Goal: Information Seeking & Learning: Learn about a topic

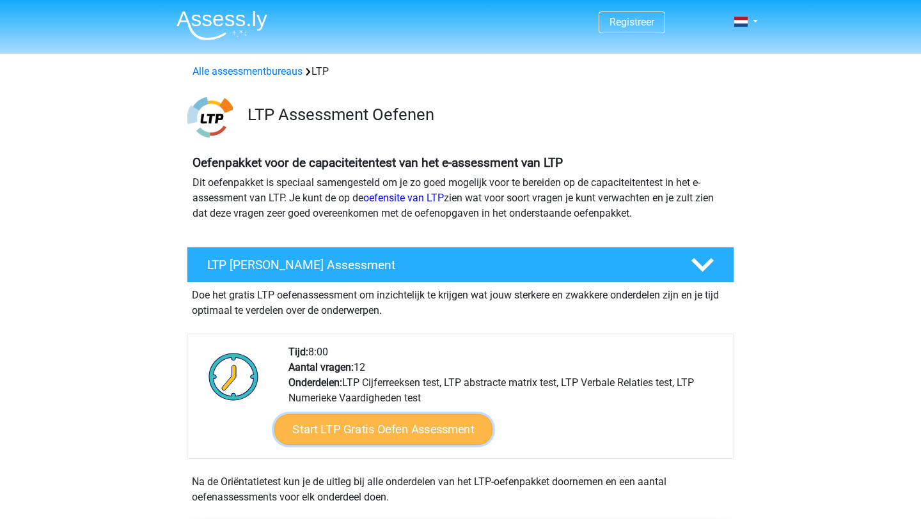
click at [349, 428] on link "Start LTP Gratis Oefen Assessment" at bounding box center [383, 429] width 219 height 31
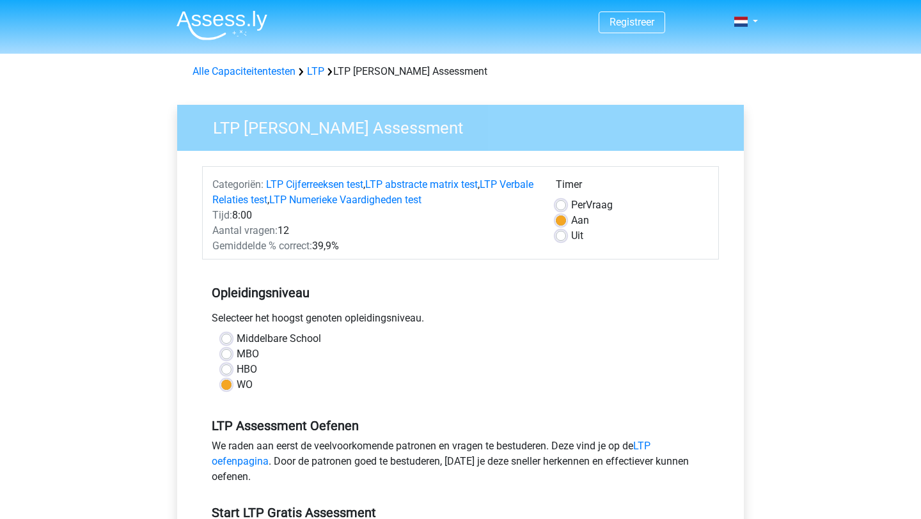
click at [571, 238] on label "Uit" at bounding box center [577, 235] width 12 height 15
click at [563, 238] on input "Uit" at bounding box center [561, 234] width 10 height 13
radio input "true"
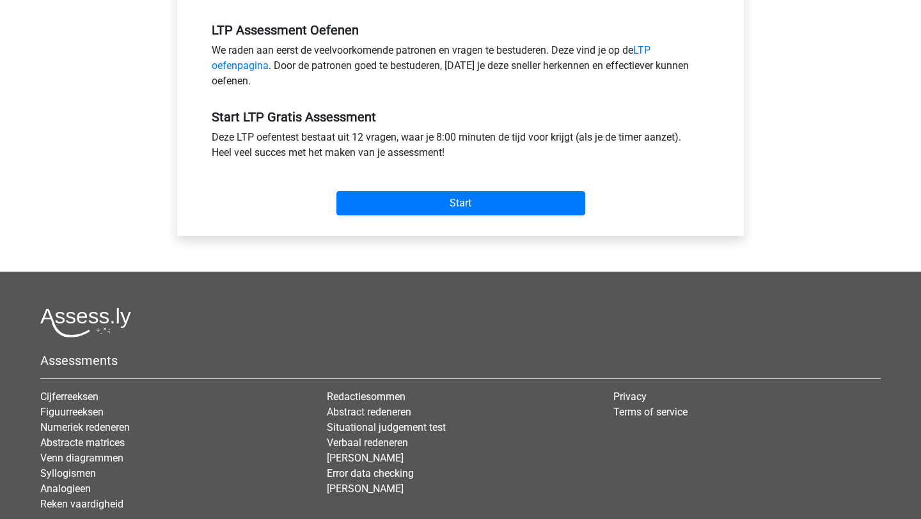
scroll to position [486, 0]
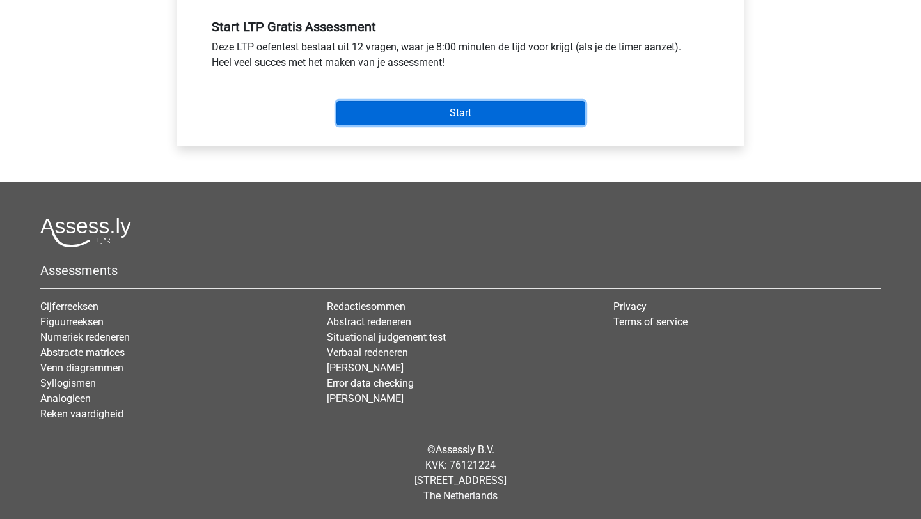
click at [491, 116] on input "Start" at bounding box center [460, 113] width 249 height 24
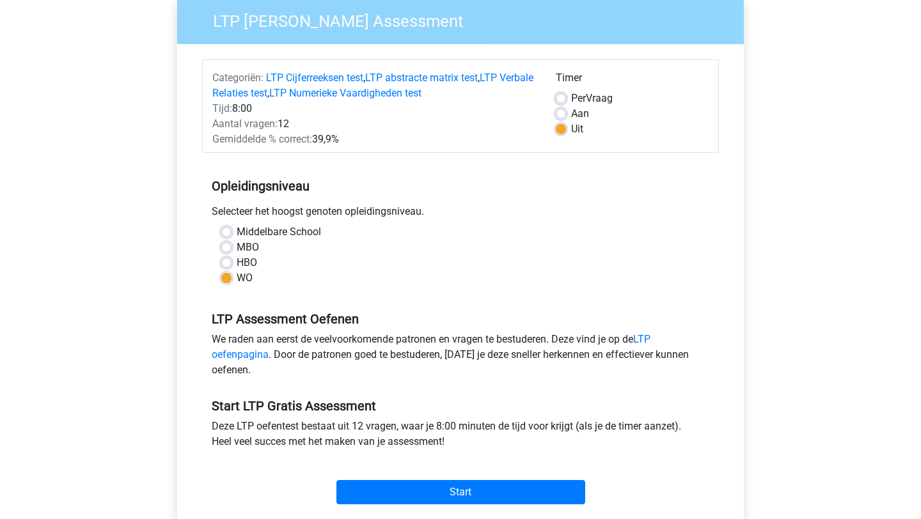
scroll to position [0, 0]
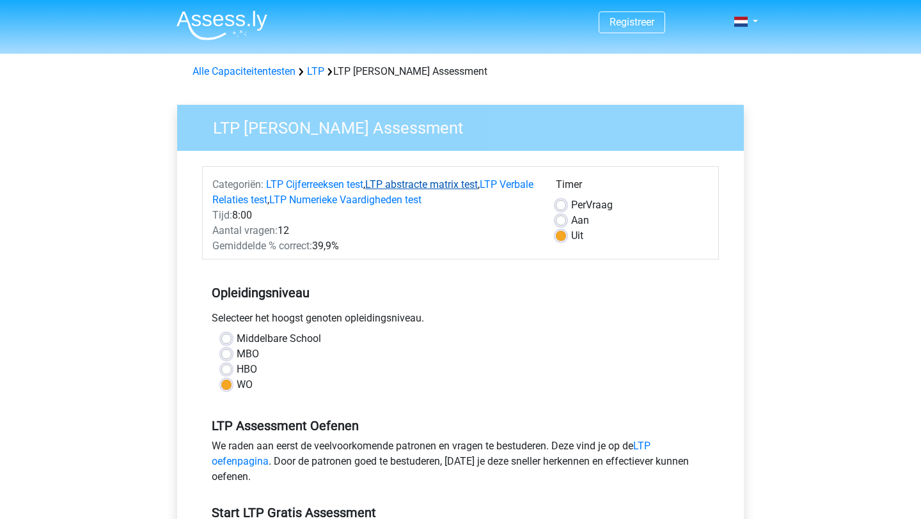
click at [442, 180] on link "LTP abstracte matrix test" at bounding box center [421, 184] width 113 height 12
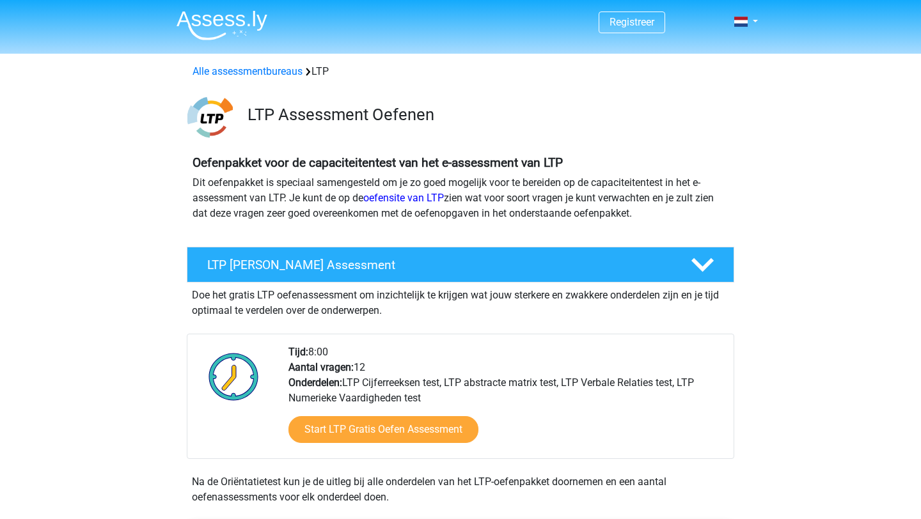
scroll to position [906, 0]
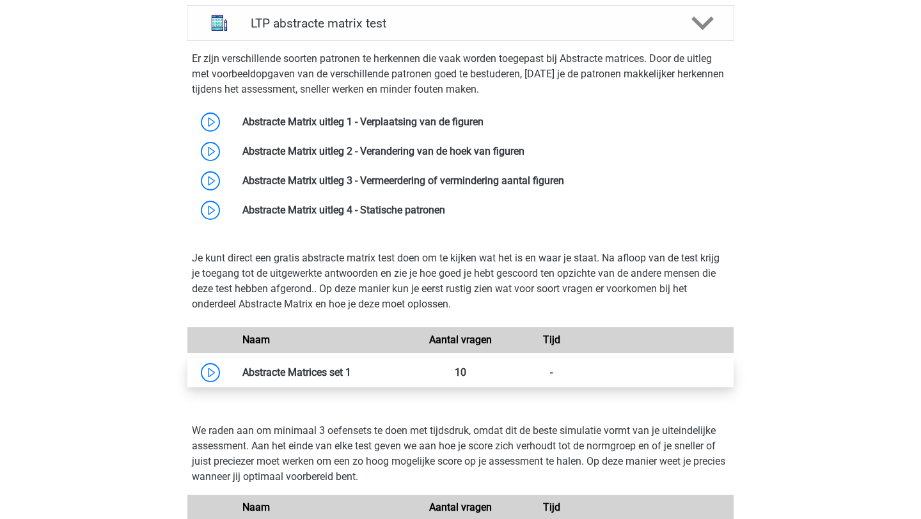
click at [351, 367] on link at bounding box center [351, 372] width 0 height 12
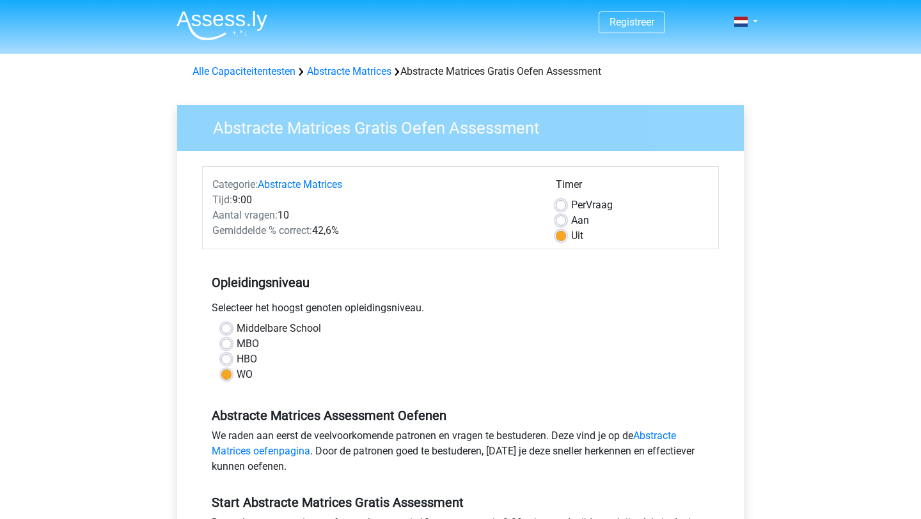
click at [571, 203] on label "Per Vraag" at bounding box center [592, 205] width 42 height 15
click at [563, 203] on input "Per Vraag" at bounding box center [561, 204] width 10 height 13
radio input "true"
click at [571, 236] on label "Uit" at bounding box center [577, 235] width 12 height 15
click at [561, 236] on input "Uit" at bounding box center [561, 234] width 10 height 13
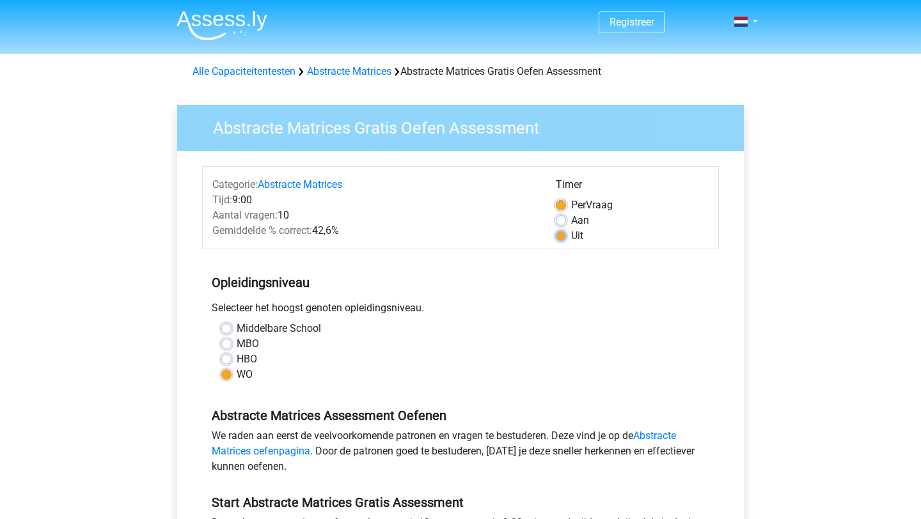
radio input "true"
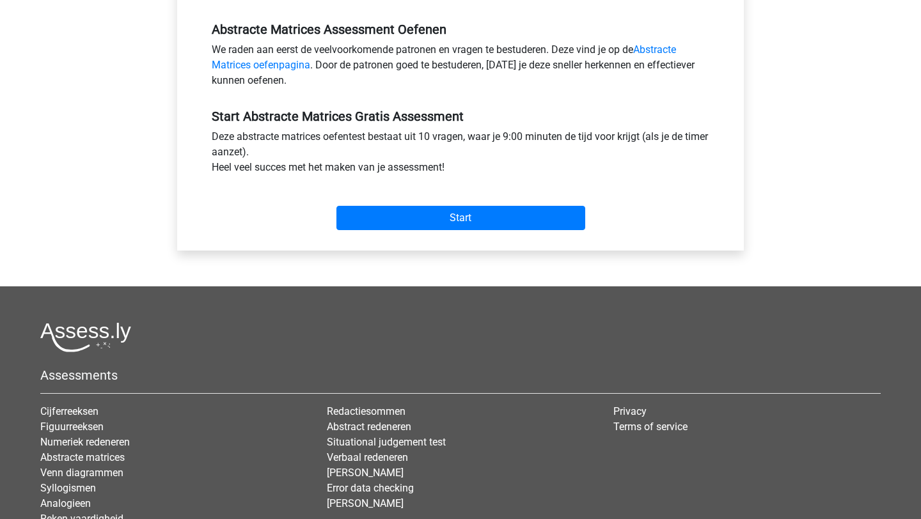
scroll to position [491, 0]
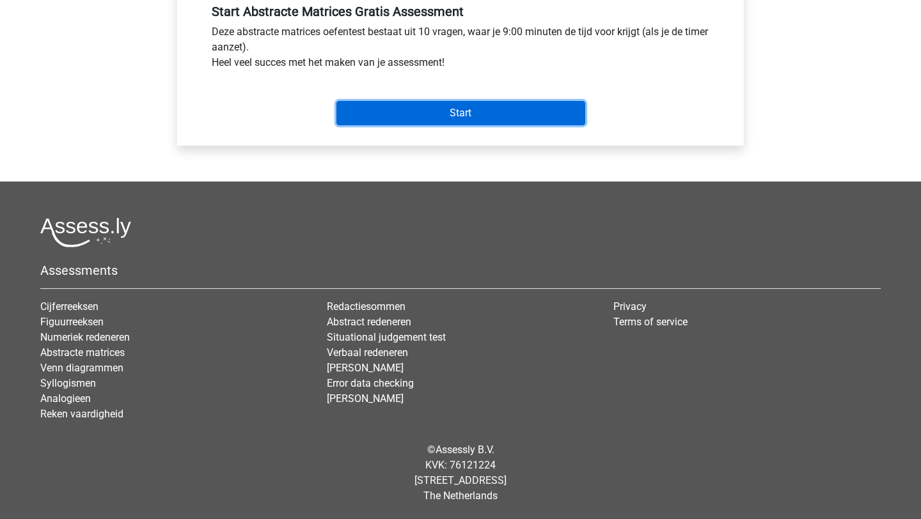
click at [485, 114] on input "Start" at bounding box center [460, 113] width 249 height 24
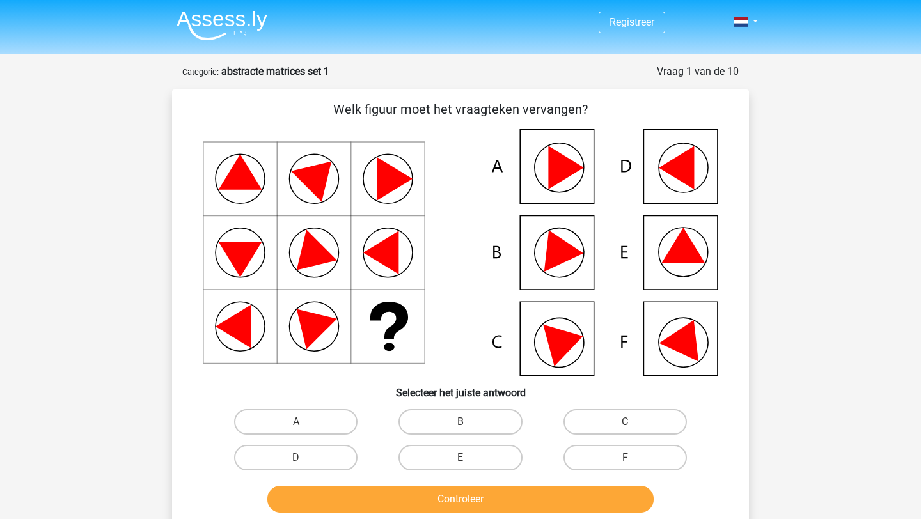
click at [689, 230] on icon at bounding box center [460, 252] width 515 height 247
click at [676, 257] on icon at bounding box center [682, 245] width 43 height 35
click at [486, 452] on label "E" at bounding box center [459, 458] width 123 height 26
click at [469, 458] on input "E" at bounding box center [464, 462] width 8 height 8
radio input "true"
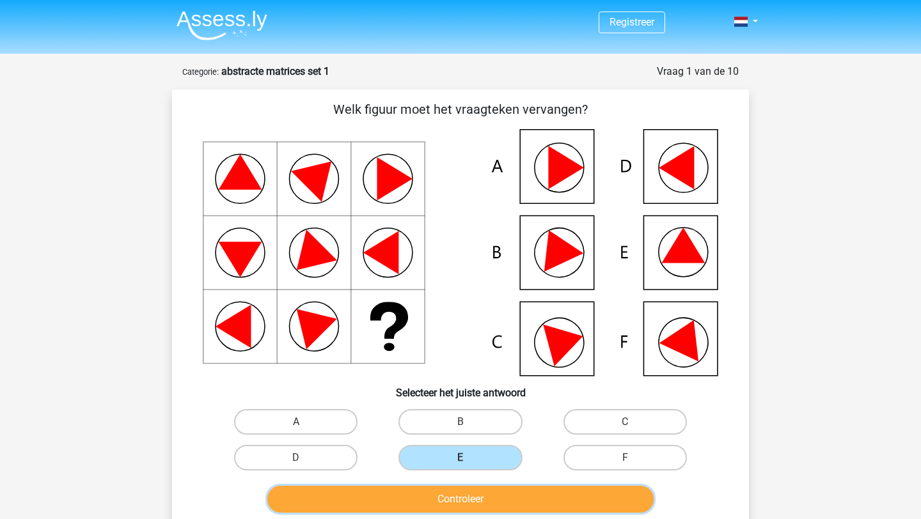
click at [467, 498] on button "Controleer" at bounding box center [460, 499] width 387 height 27
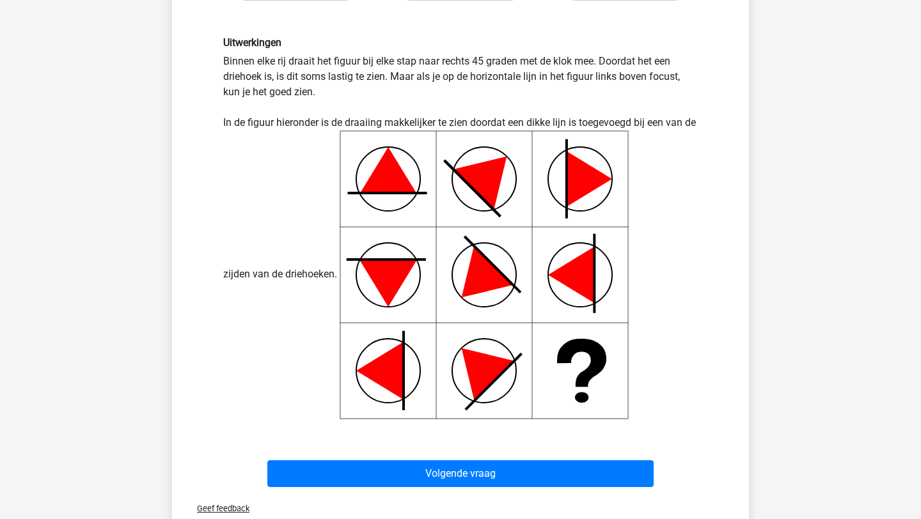
scroll to position [472, 0]
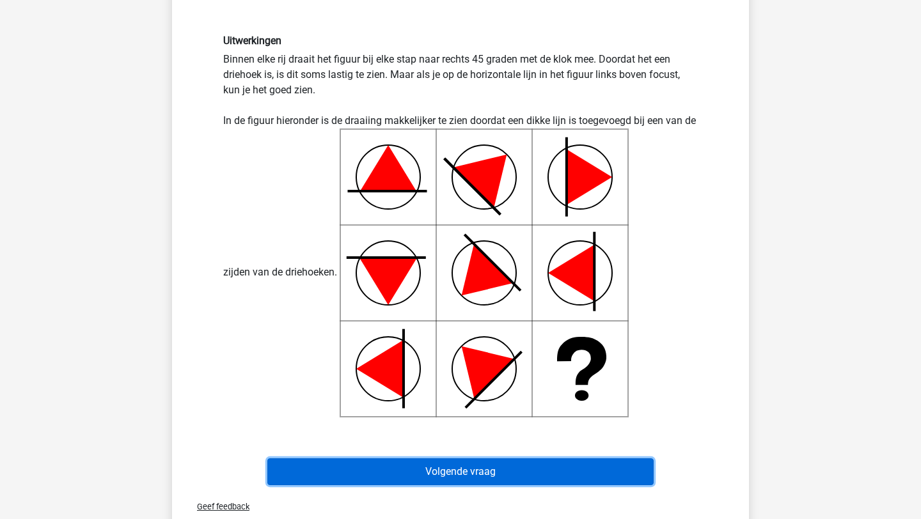
click at [501, 464] on button "Volgende vraag" at bounding box center [460, 471] width 387 height 27
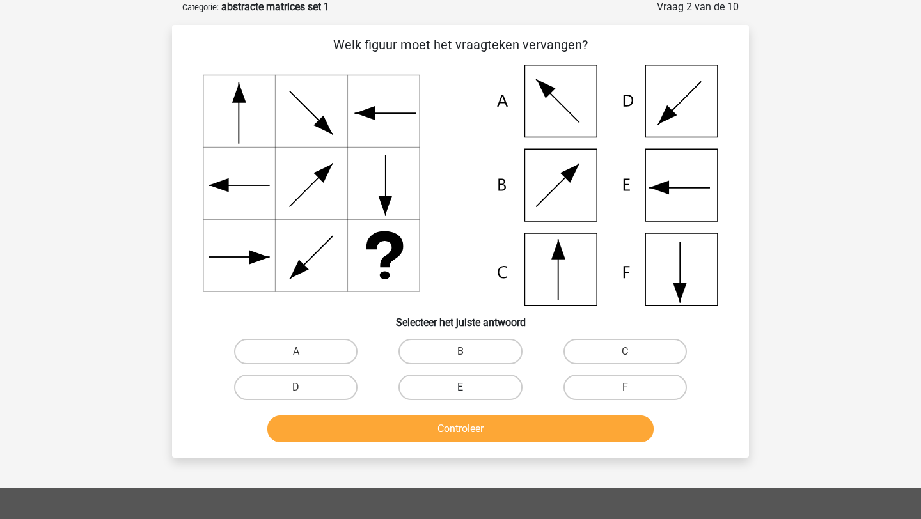
scroll to position [64, 0]
click at [586, 259] on icon at bounding box center [460, 185] width 515 height 241
click at [627, 353] on input "C" at bounding box center [629, 356] width 8 height 8
radio input "true"
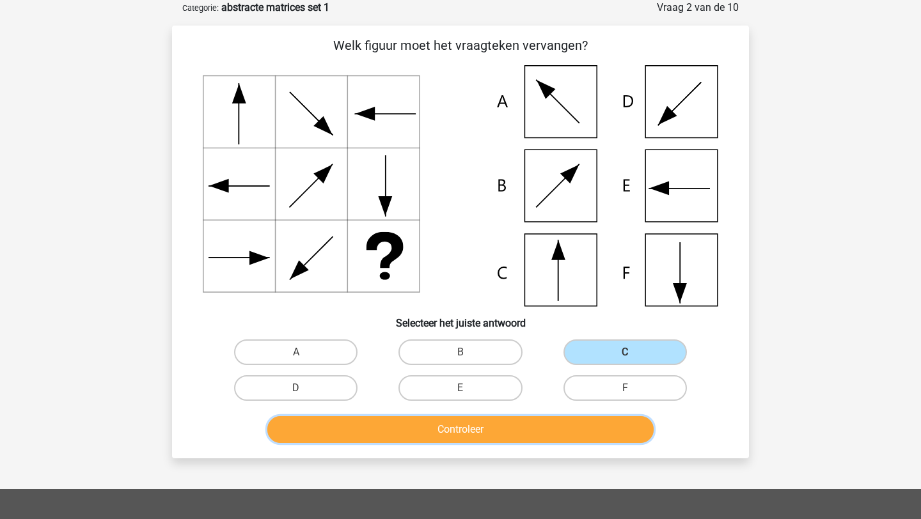
click at [594, 436] on button "Controleer" at bounding box center [460, 429] width 387 height 27
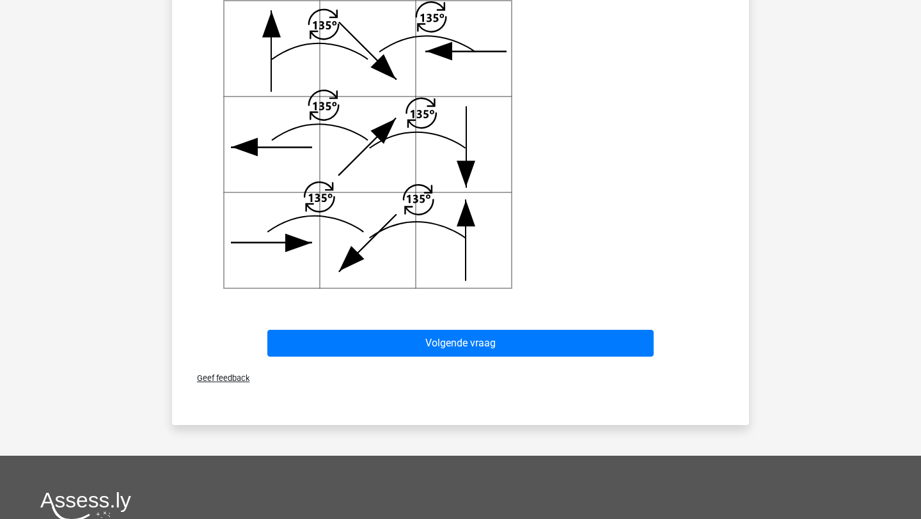
scroll to position [588, 0]
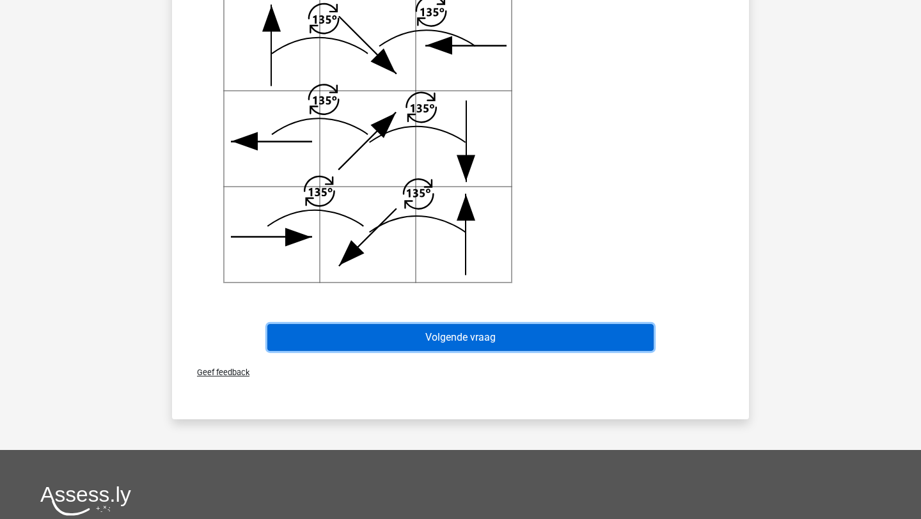
click at [566, 343] on button "Volgende vraag" at bounding box center [460, 337] width 387 height 27
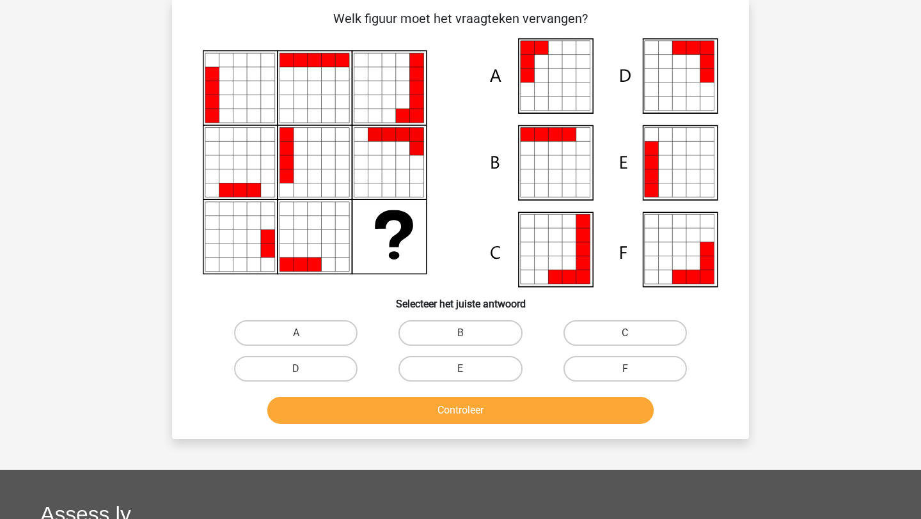
scroll to position [64, 0]
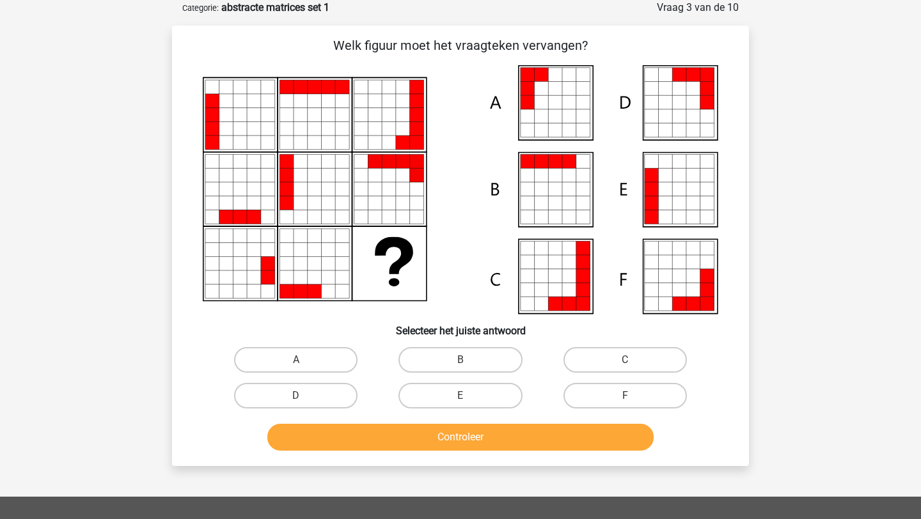
click at [561, 108] on icon at bounding box center [555, 103] width 14 height 14
click at [335, 365] on label "A" at bounding box center [295, 360] width 123 height 26
click at [304, 365] on input "A" at bounding box center [300, 364] width 8 height 8
radio input "true"
click at [403, 449] on button "Controleer" at bounding box center [460, 437] width 387 height 27
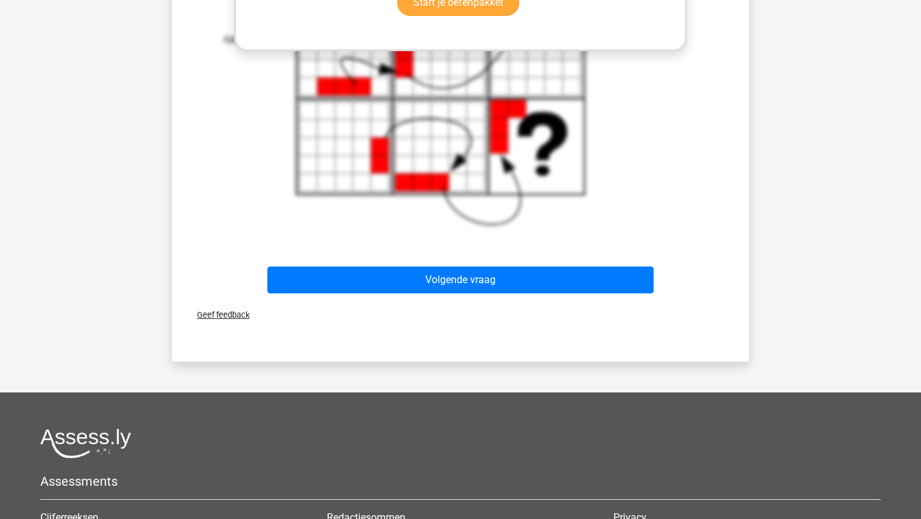
scroll to position [765, 0]
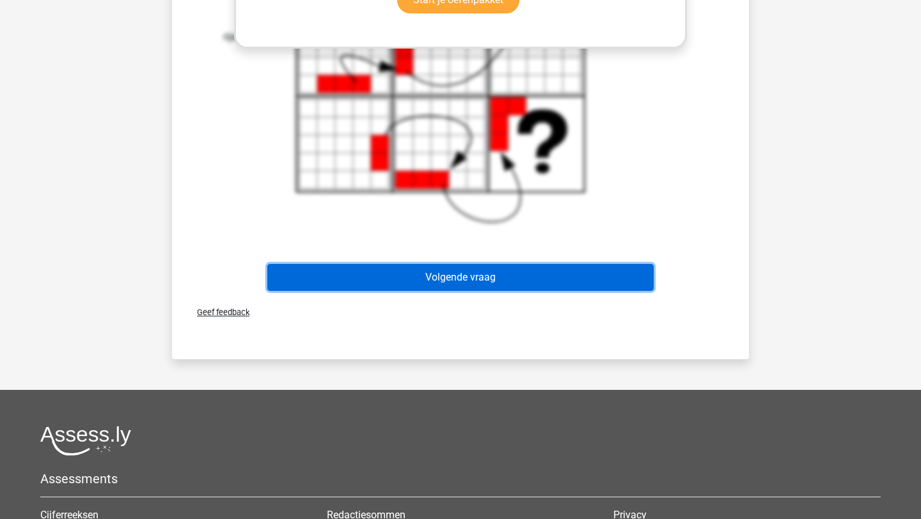
click at [485, 288] on button "Volgende vraag" at bounding box center [460, 277] width 387 height 27
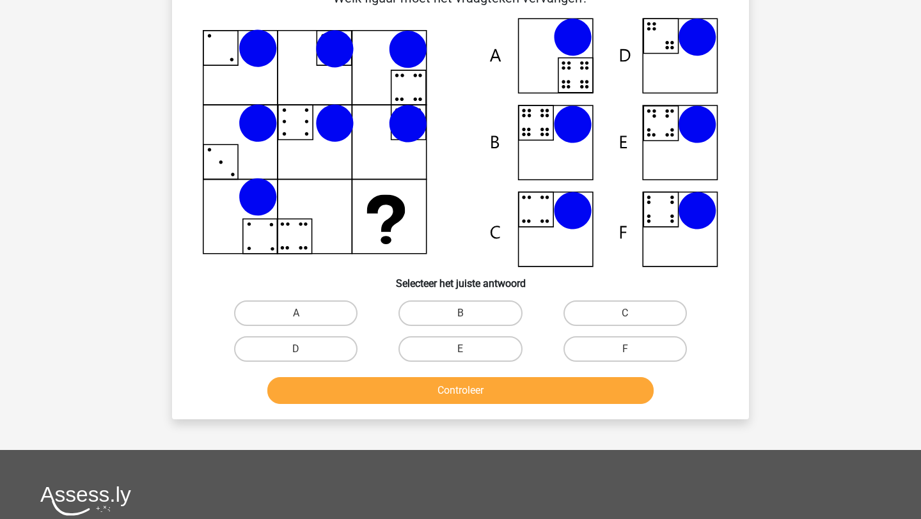
scroll to position [64, 0]
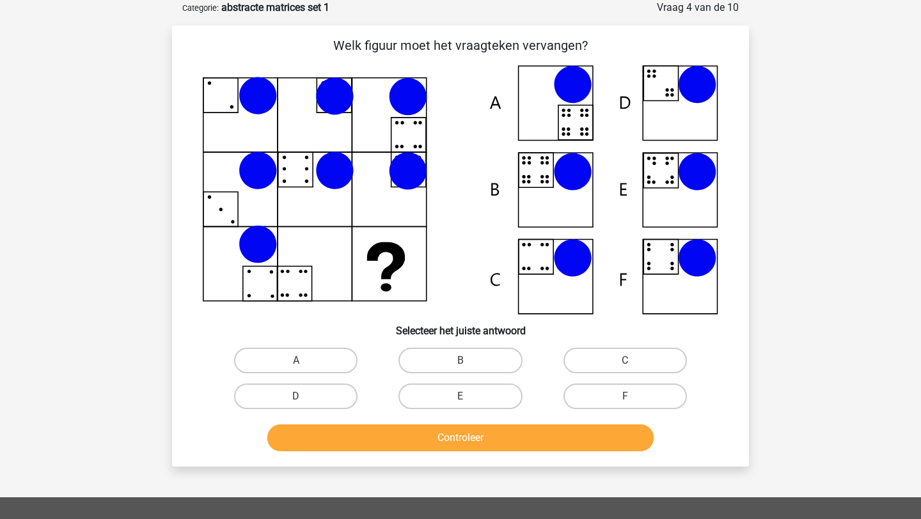
click at [546, 192] on icon at bounding box center [460, 189] width 515 height 249
click at [423, 361] on label "B" at bounding box center [459, 361] width 123 height 26
click at [460, 361] on input "B" at bounding box center [464, 365] width 8 height 8
radio input "true"
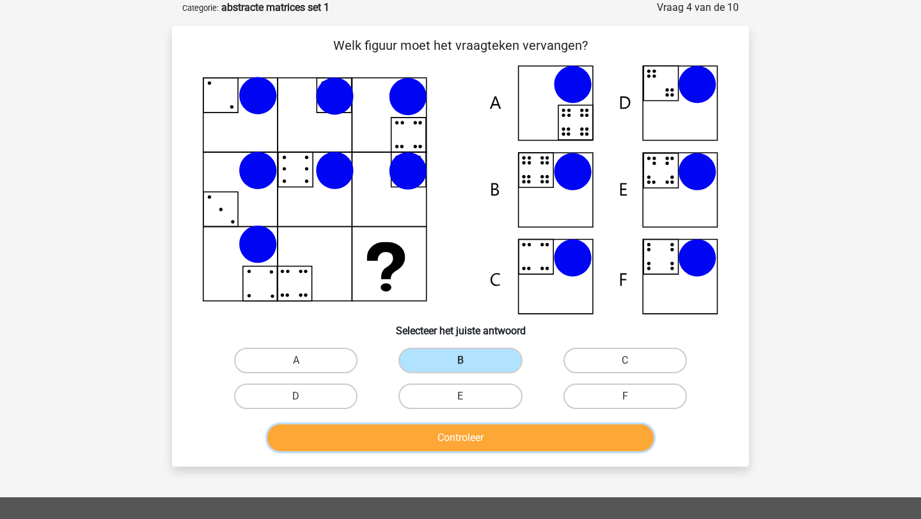
click at [439, 434] on button "Controleer" at bounding box center [460, 438] width 387 height 27
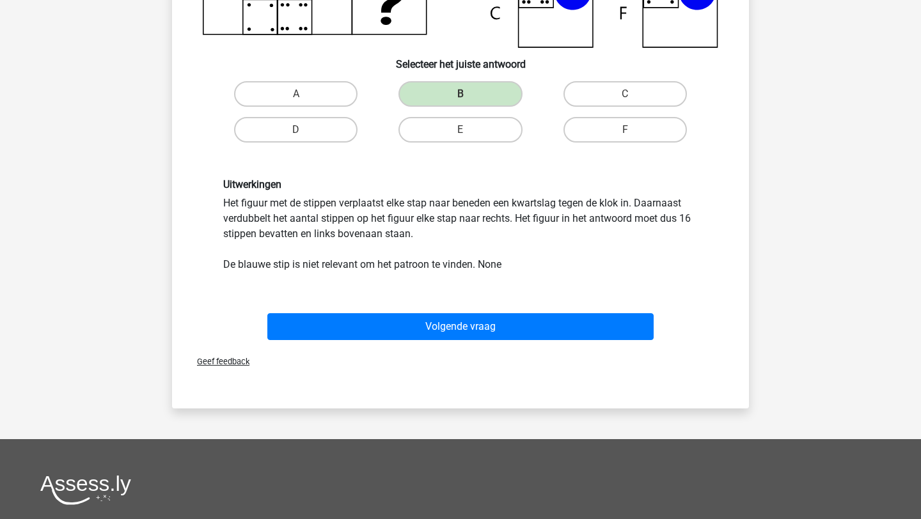
scroll to position [386, 0]
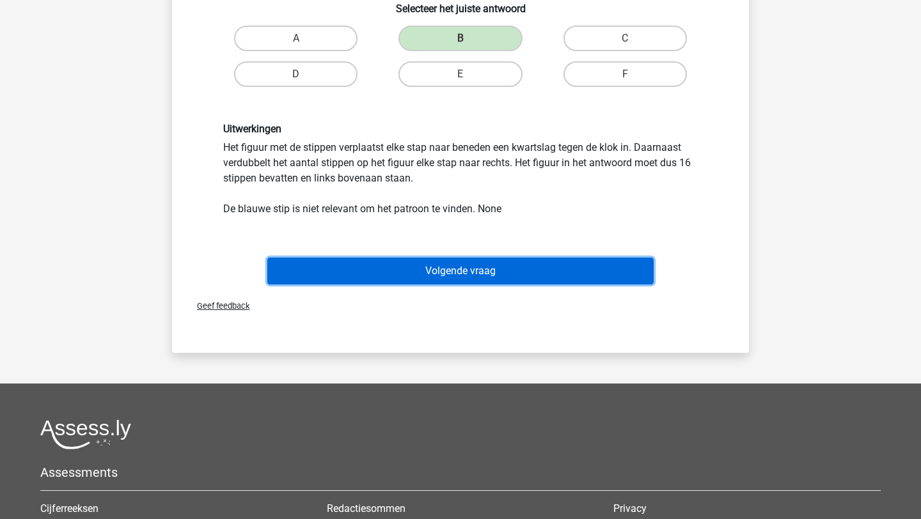
click at [497, 274] on button "Volgende vraag" at bounding box center [460, 271] width 387 height 27
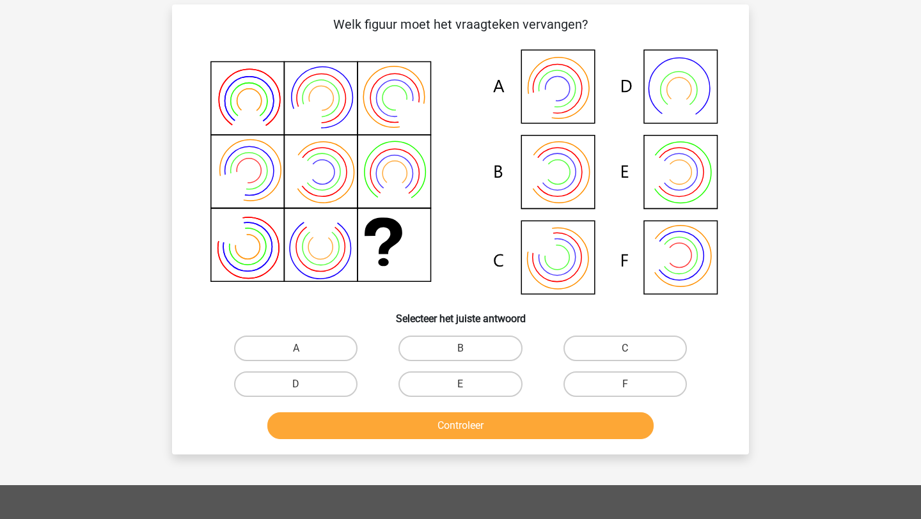
scroll to position [64, 0]
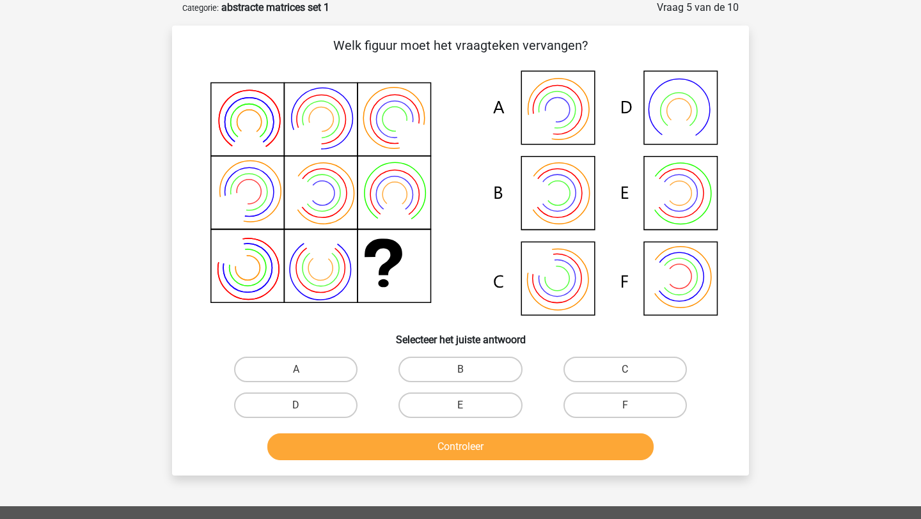
click at [465, 371] on input "B" at bounding box center [464, 374] width 8 height 8
radio input "true"
click at [498, 449] on button "Controleer" at bounding box center [460, 446] width 387 height 27
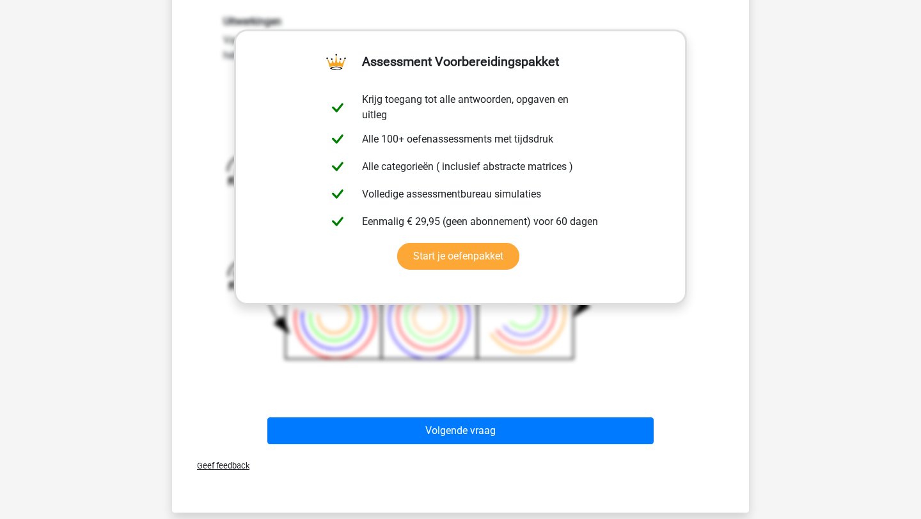
scroll to position [519, 0]
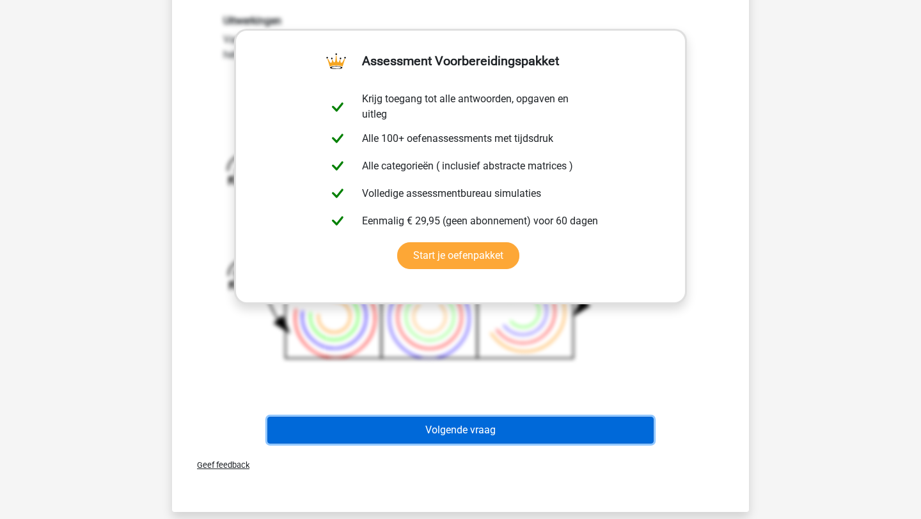
click at [484, 426] on button "Volgende vraag" at bounding box center [460, 430] width 387 height 27
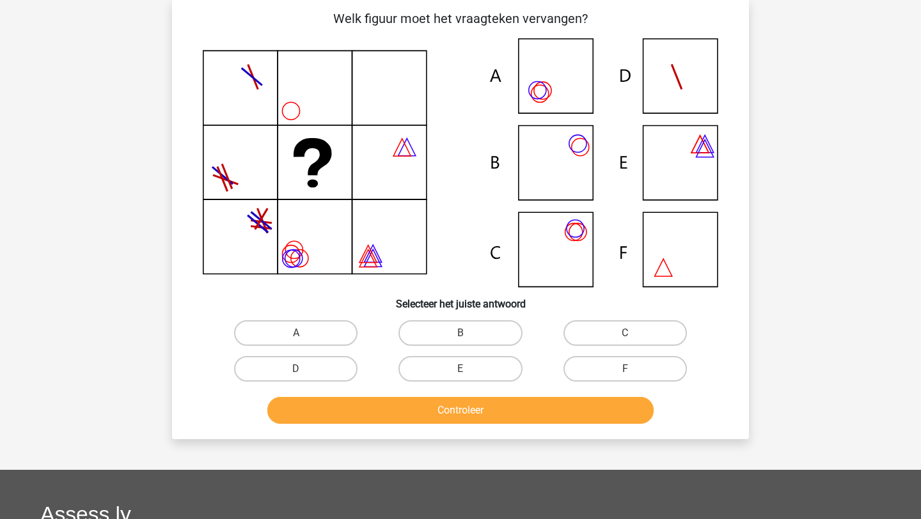
scroll to position [64, 0]
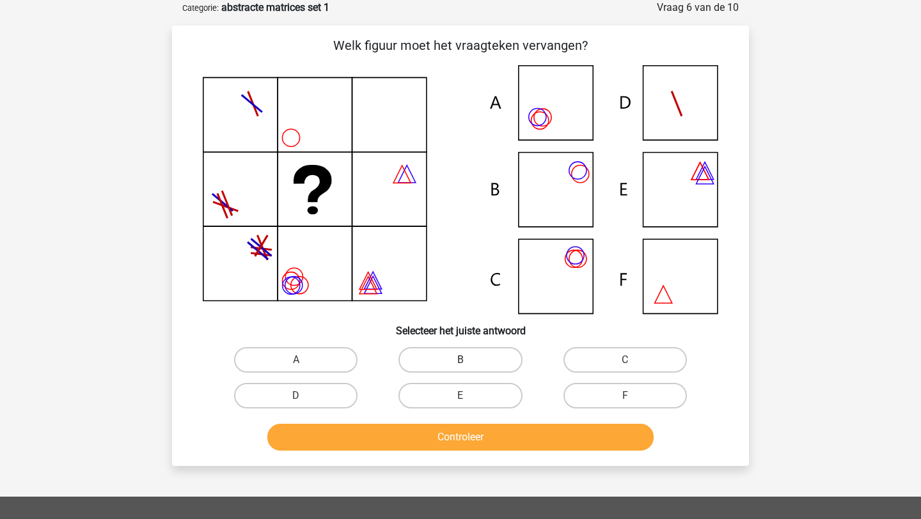
click at [439, 355] on label "B" at bounding box center [459, 360] width 123 height 26
click at [460, 360] on input "B" at bounding box center [464, 364] width 8 height 8
radio input "true"
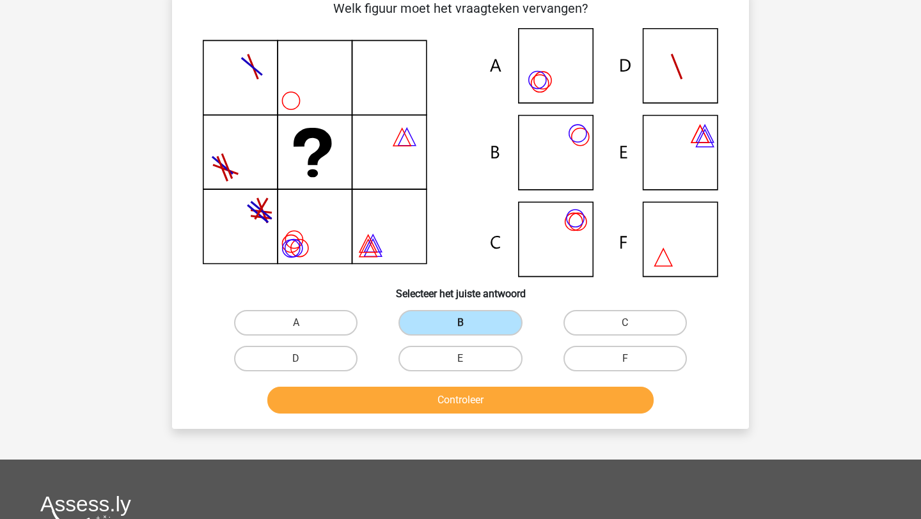
scroll to position [102, 0]
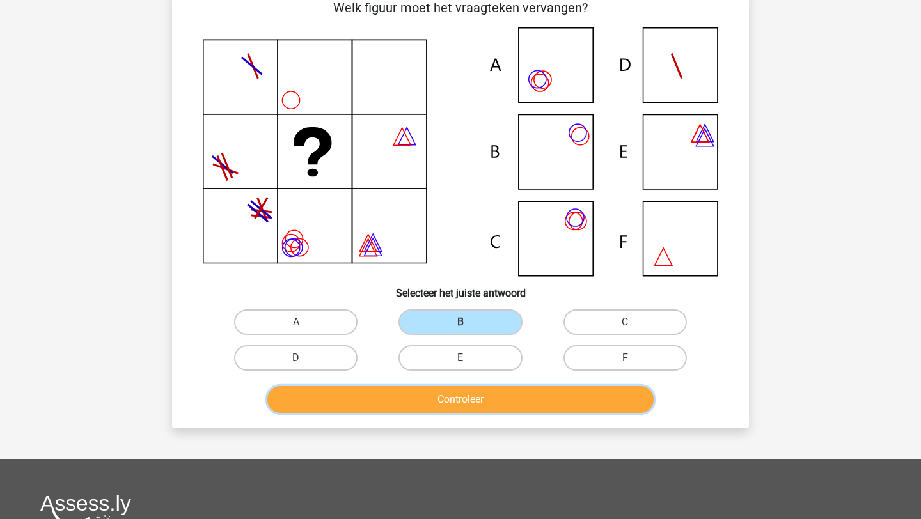
click at [430, 400] on button "Controleer" at bounding box center [460, 399] width 387 height 27
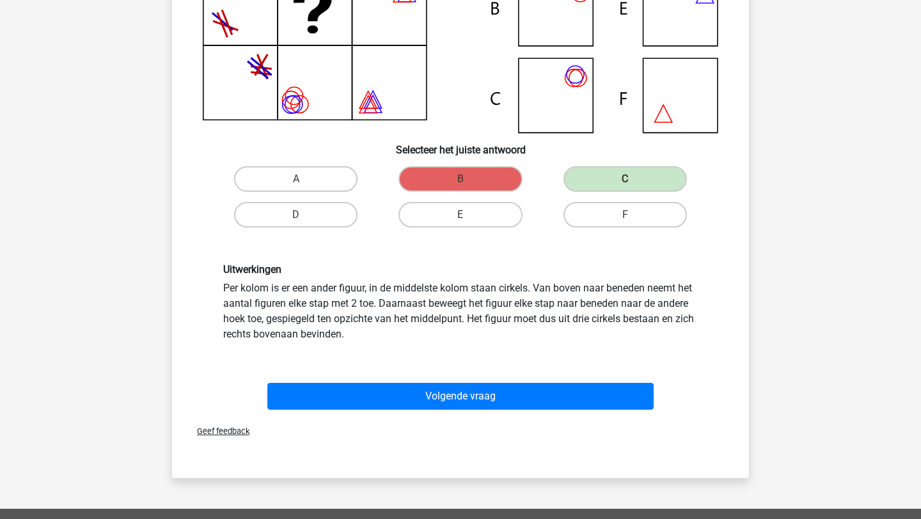
scroll to position [261, 0]
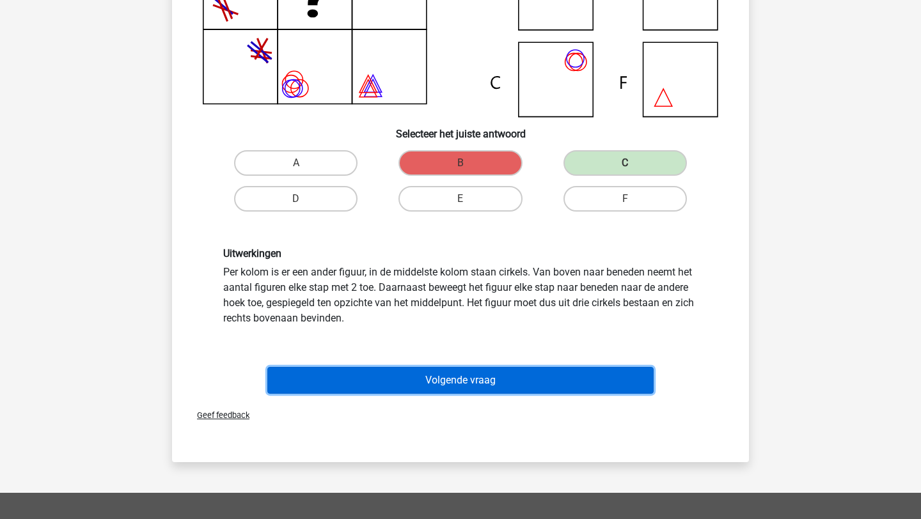
click at [428, 385] on button "Volgende vraag" at bounding box center [460, 380] width 387 height 27
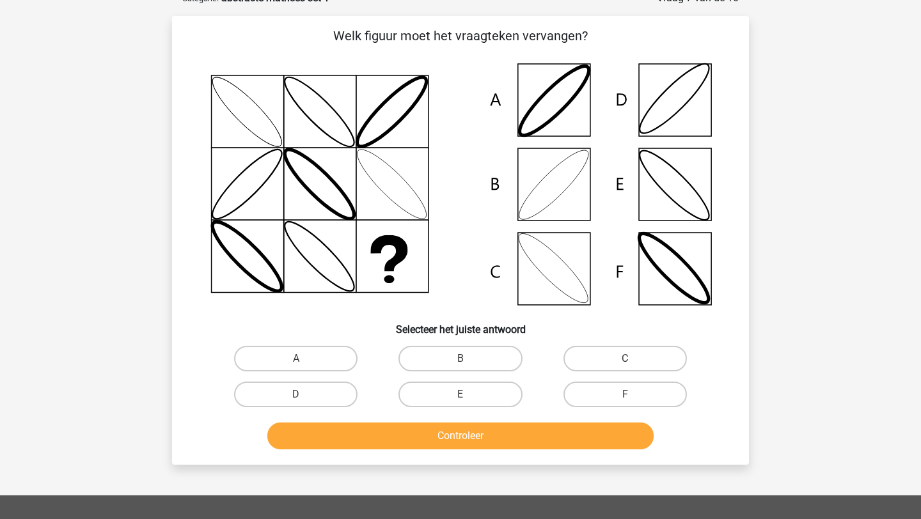
scroll to position [64, 0]
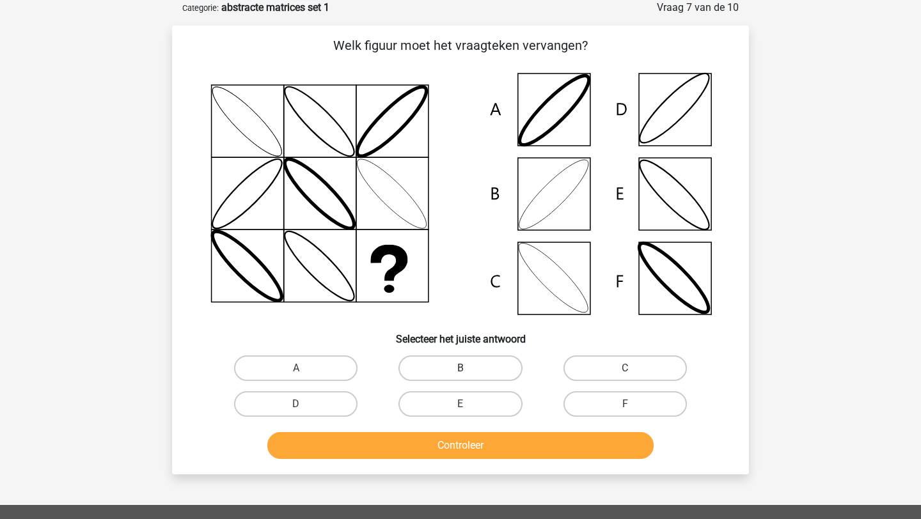
click at [462, 365] on label "B" at bounding box center [459, 368] width 123 height 26
click at [462, 368] on input "B" at bounding box center [464, 372] width 8 height 8
radio input "true"
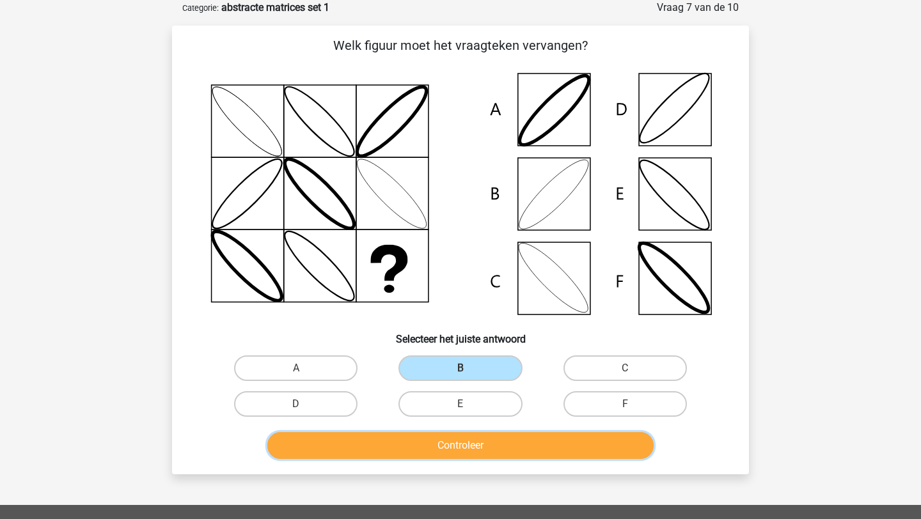
click at [460, 446] on button "Controleer" at bounding box center [460, 445] width 387 height 27
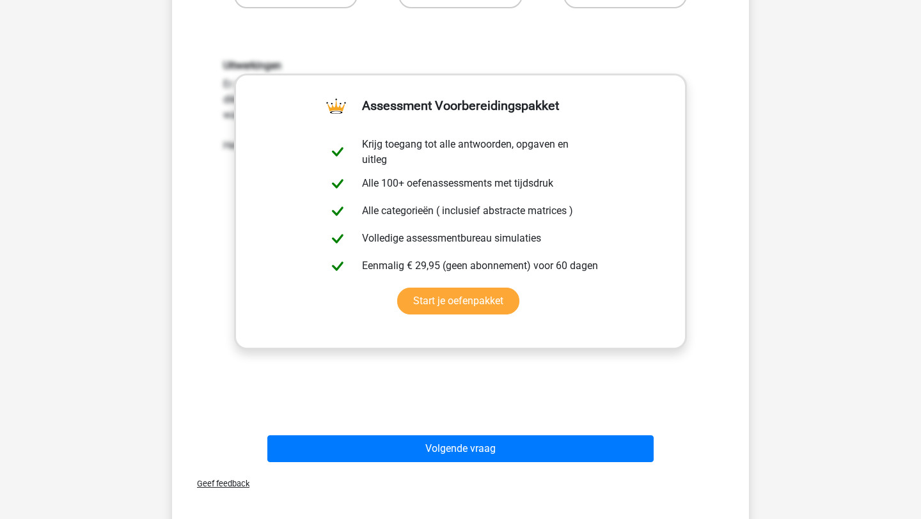
scroll to position [517, 0]
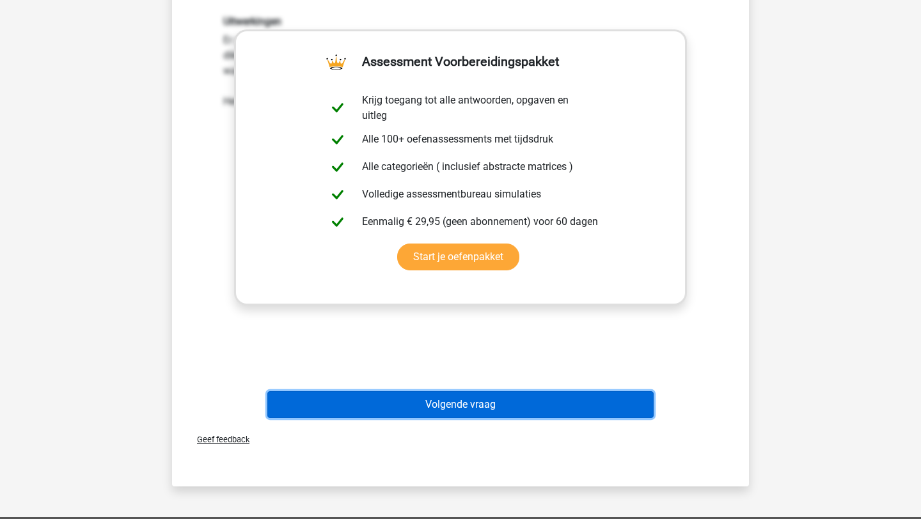
click at [488, 418] on button "Volgende vraag" at bounding box center [460, 404] width 387 height 27
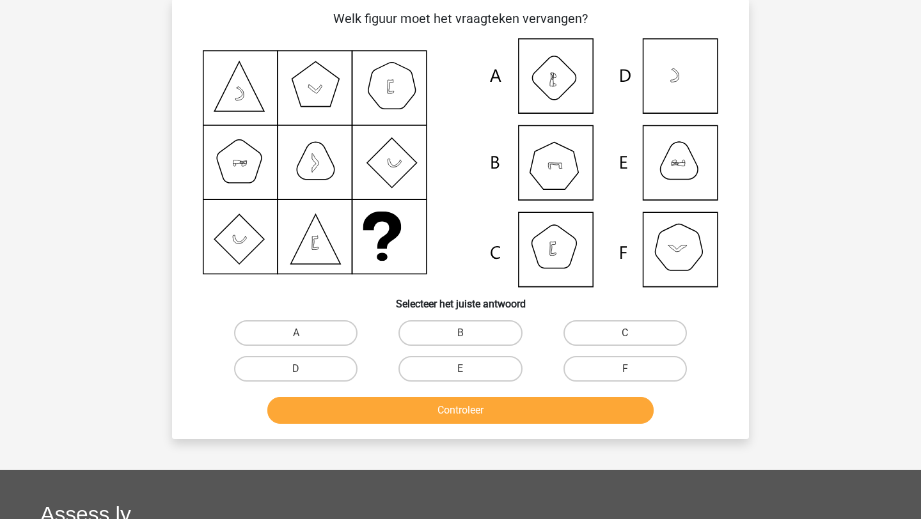
scroll to position [64, 0]
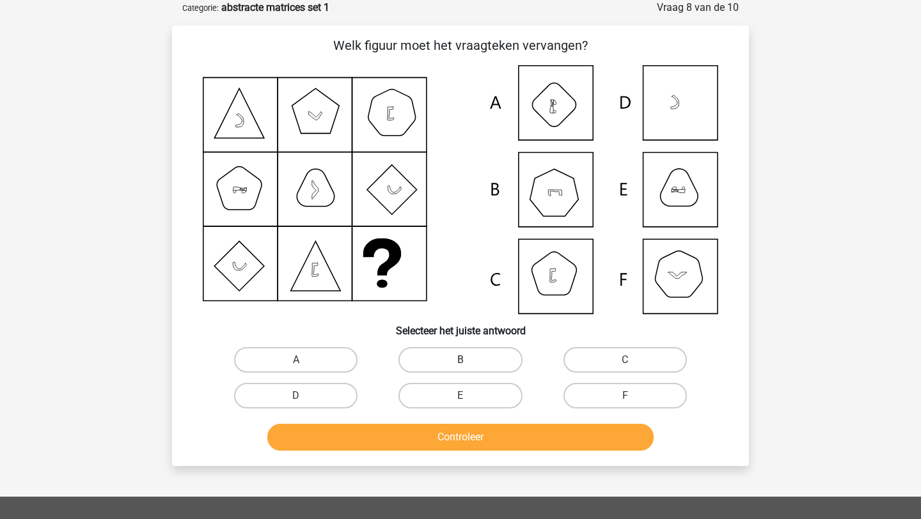
click at [460, 350] on label "B" at bounding box center [459, 360] width 123 height 26
click at [460, 360] on input "B" at bounding box center [464, 364] width 8 height 8
radio input "true"
click at [495, 437] on button "Controleer" at bounding box center [460, 437] width 387 height 27
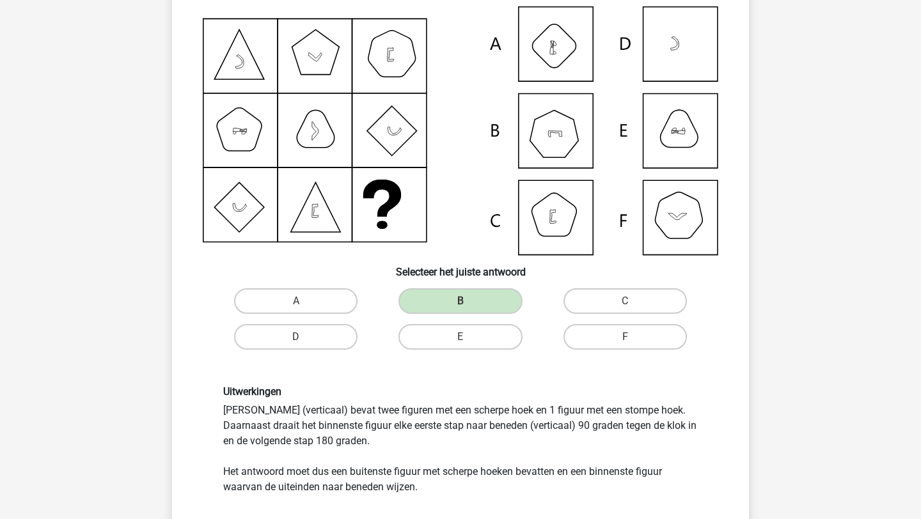
scroll to position [125, 0]
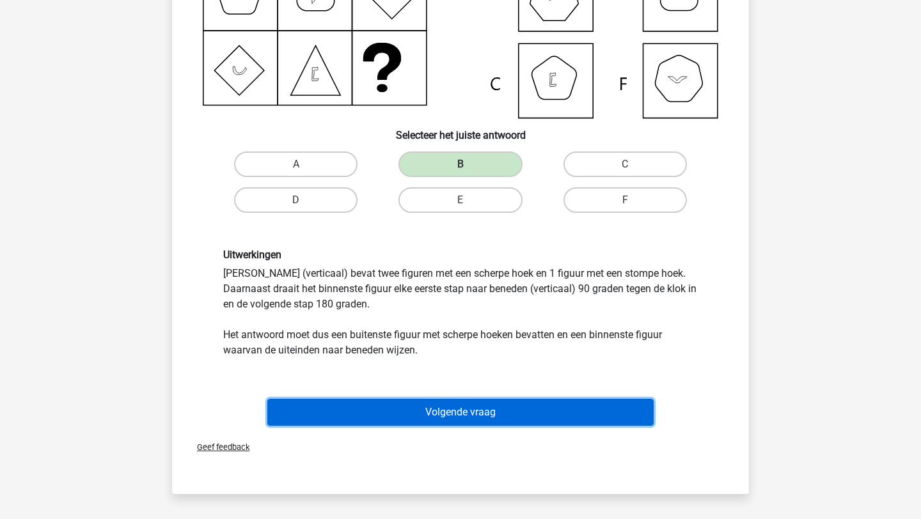
click at [498, 416] on button "Volgende vraag" at bounding box center [460, 412] width 387 height 27
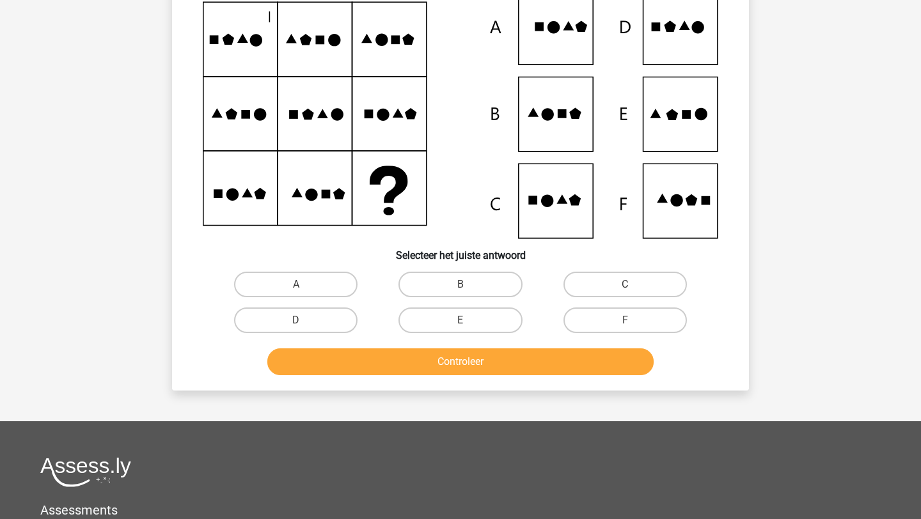
scroll to position [64, 0]
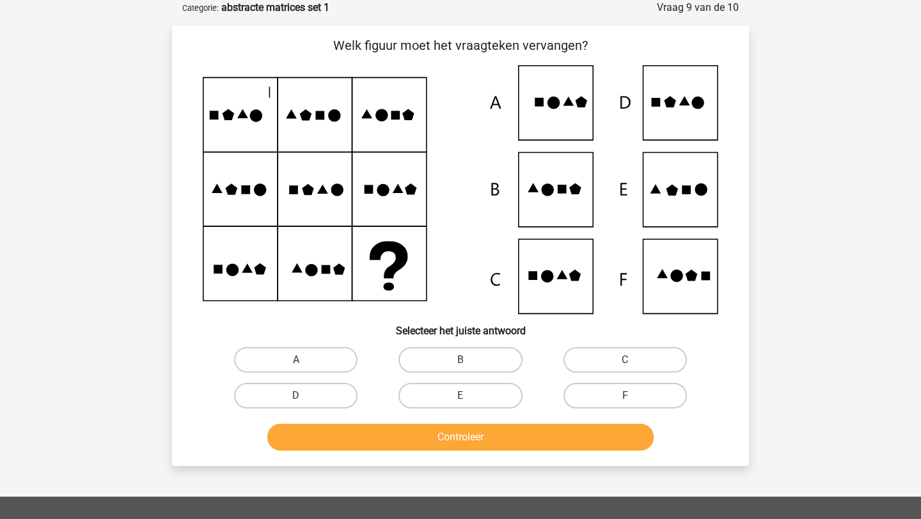
click at [674, 182] on icon at bounding box center [460, 189] width 515 height 249
click at [472, 403] on label "E" at bounding box center [459, 396] width 123 height 26
click at [469, 403] on input "E" at bounding box center [464, 400] width 8 height 8
radio input "true"
click at [498, 441] on button "Controleer" at bounding box center [460, 437] width 387 height 27
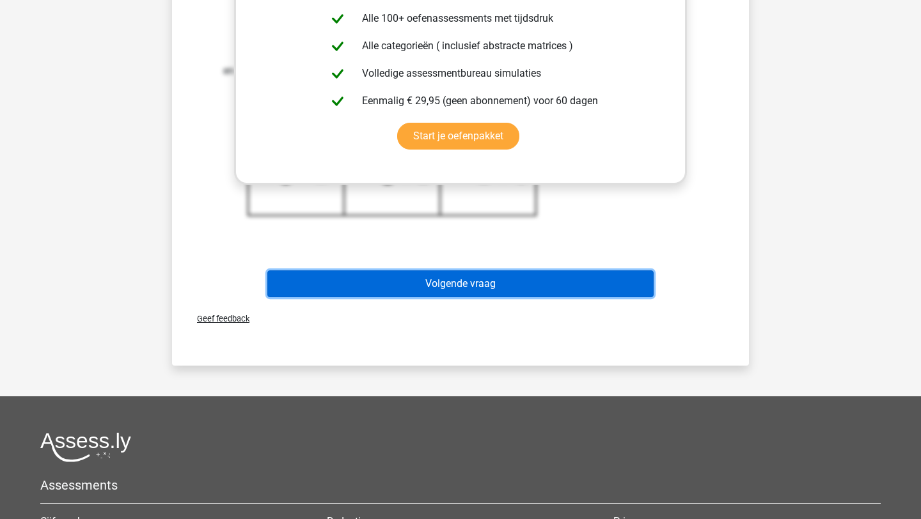
click at [577, 284] on button "Volgende vraag" at bounding box center [460, 283] width 387 height 27
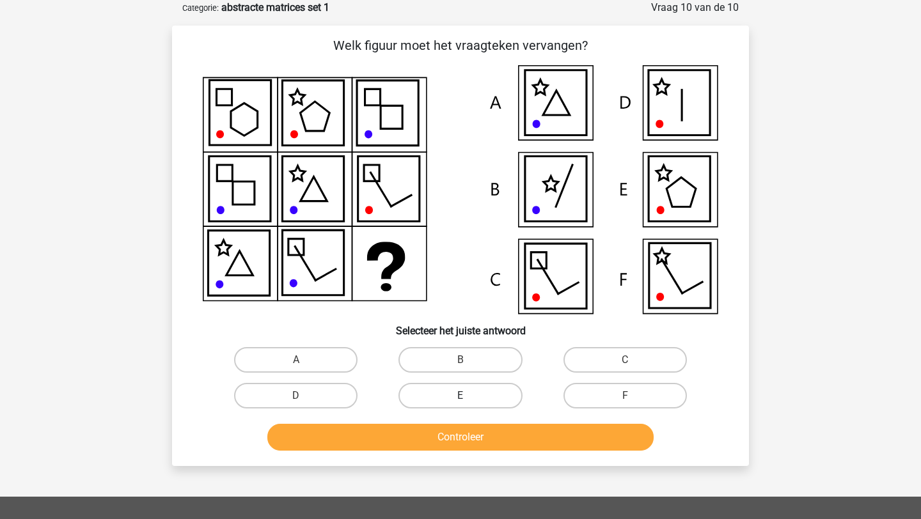
click at [476, 387] on label "E" at bounding box center [459, 396] width 123 height 26
click at [469, 396] on input "E" at bounding box center [464, 400] width 8 height 8
radio input "true"
click at [482, 434] on button "Controleer" at bounding box center [460, 437] width 387 height 27
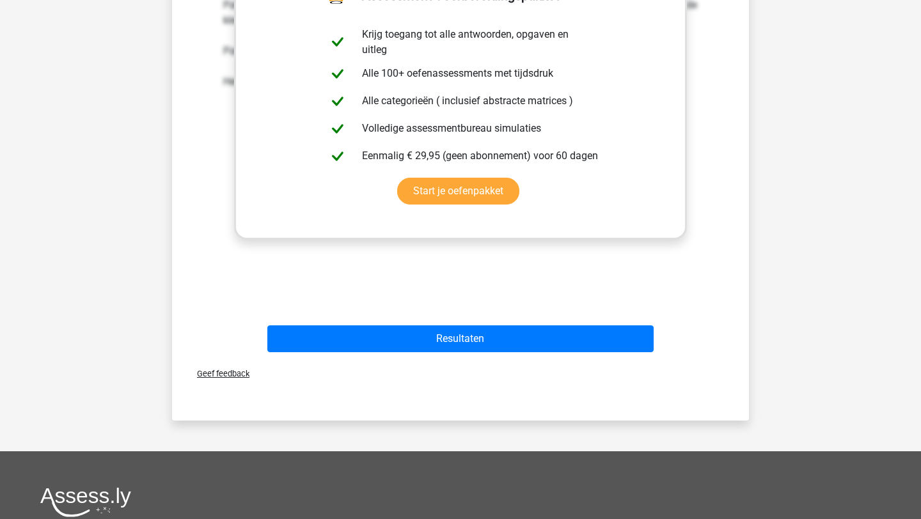
scroll to position [662, 0]
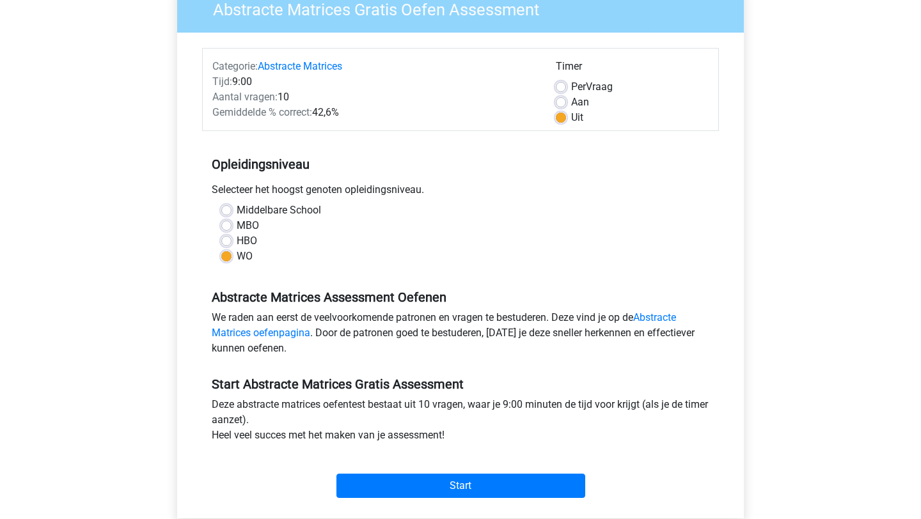
scroll to position [390, 0]
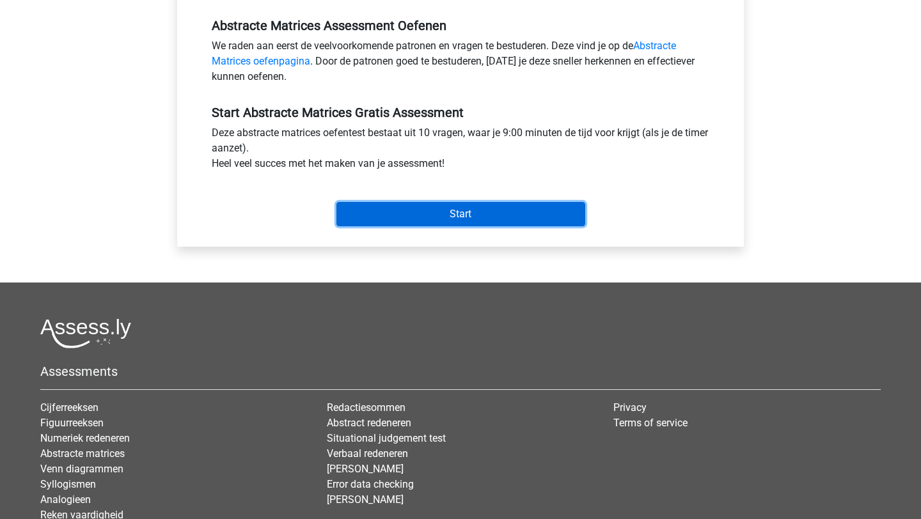
click at [430, 213] on input "Start" at bounding box center [460, 214] width 249 height 24
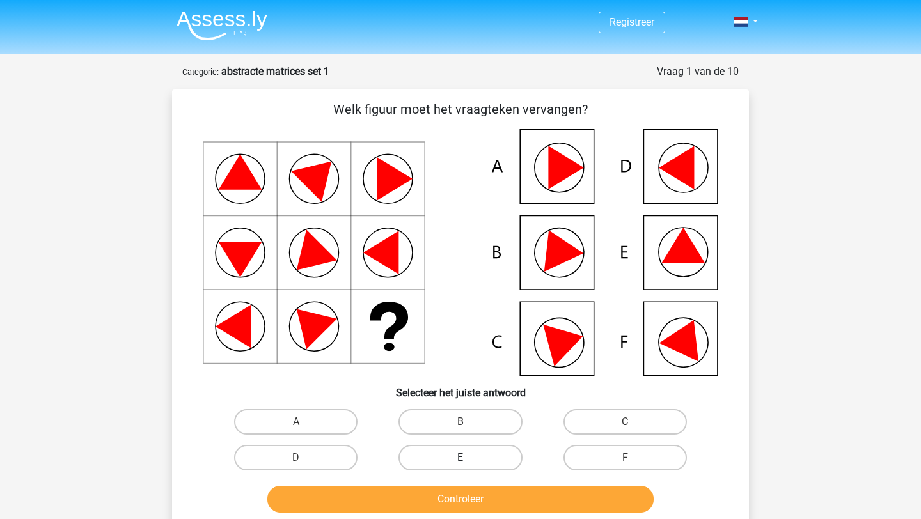
click at [461, 451] on label "E" at bounding box center [459, 458] width 123 height 26
click at [461, 458] on input "E" at bounding box center [464, 462] width 8 height 8
radio input "true"
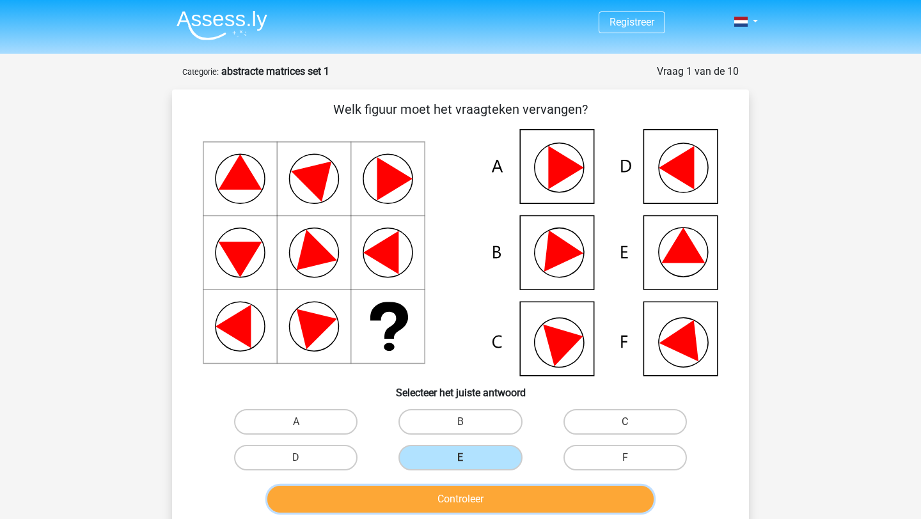
click at [478, 502] on button "Controleer" at bounding box center [460, 499] width 387 height 27
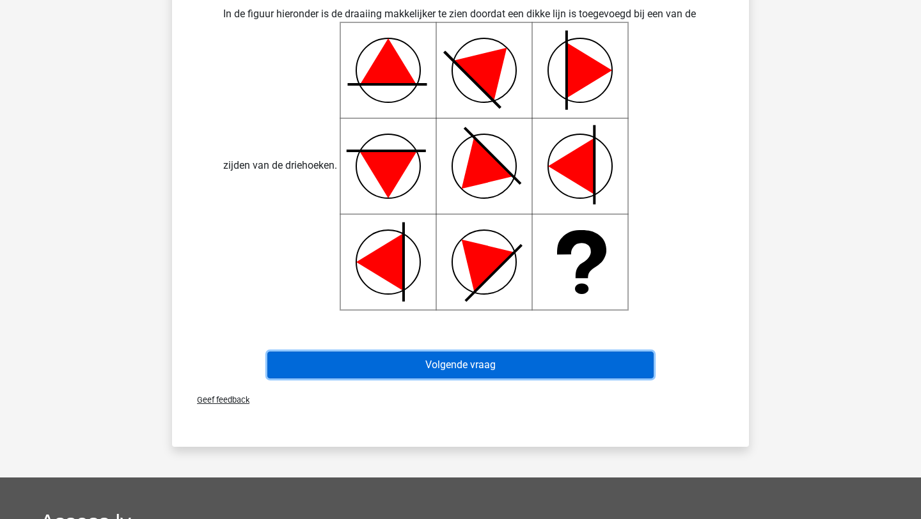
click at [498, 358] on button "Volgende vraag" at bounding box center [460, 365] width 387 height 27
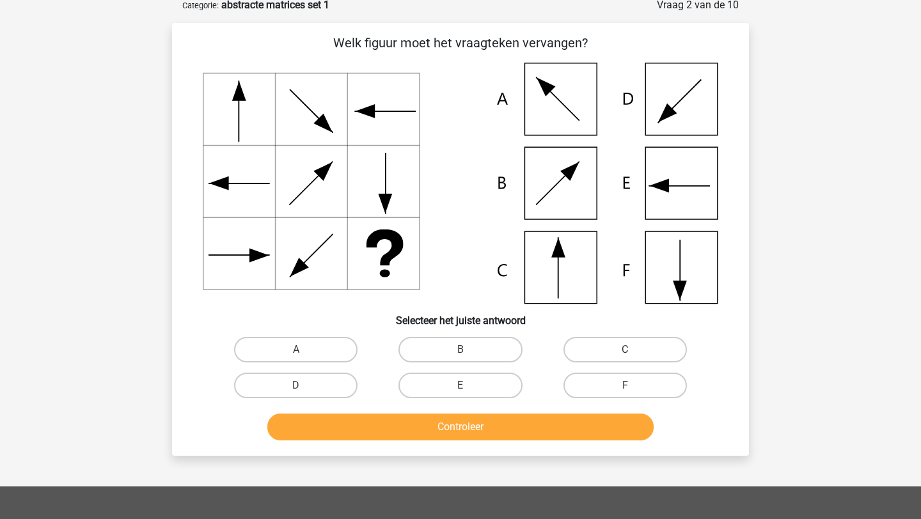
scroll to position [64, 0]
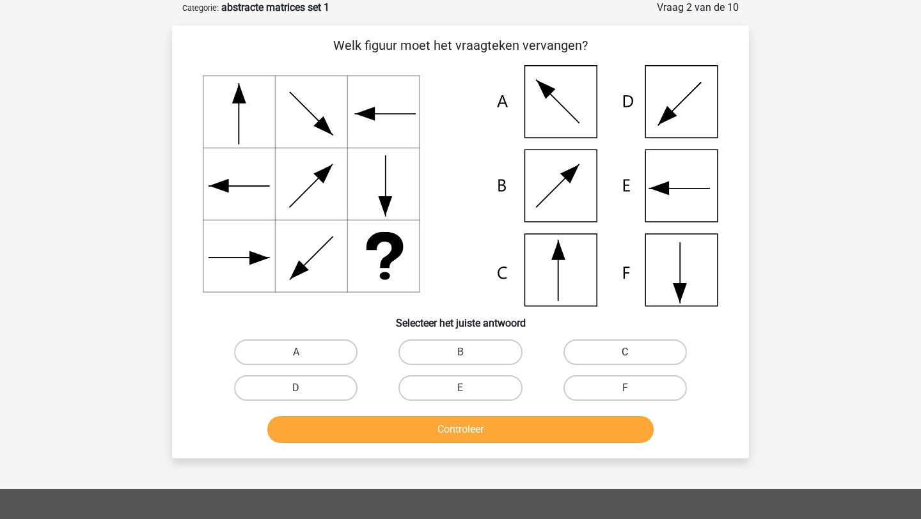
click at [643, 345] on label "C" at bounding box center [624, 353] width 123 height 26
click at [633, 352] on input "C" at bounding box center [629, 356] width 8 height 8
radio input "true"
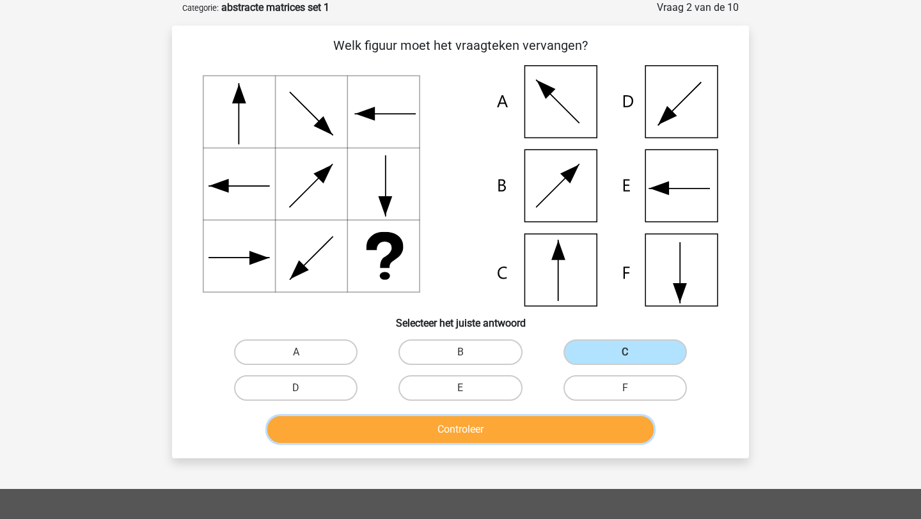
click at [551, 425] on button "Controleer" at bounding box center [460, 429] width 387 height 27
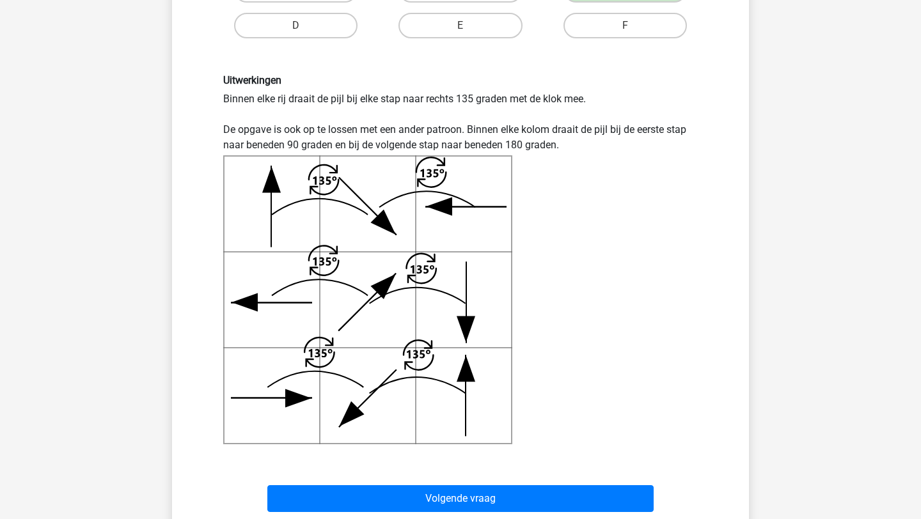
scroll to position [545, 0]
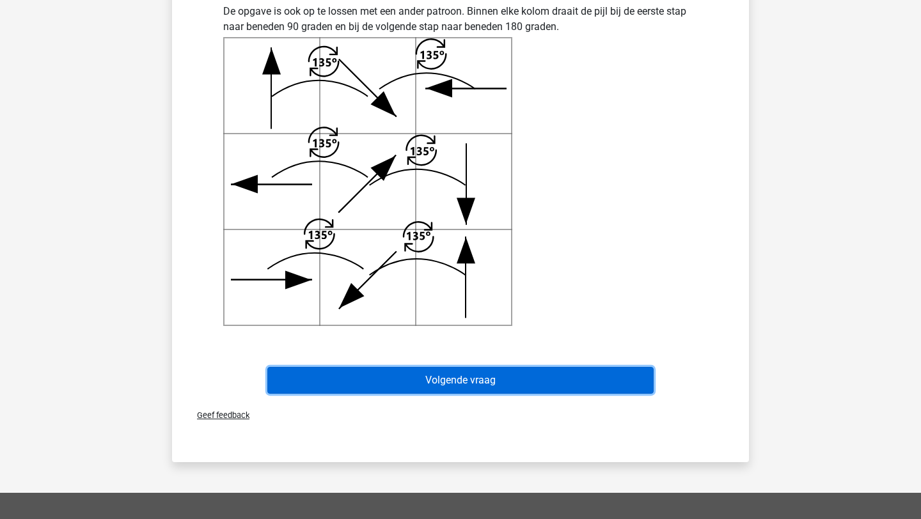
click at [510, 383] on button "Volgende vraag" at bounding box center [460, 380] width 387 height 27
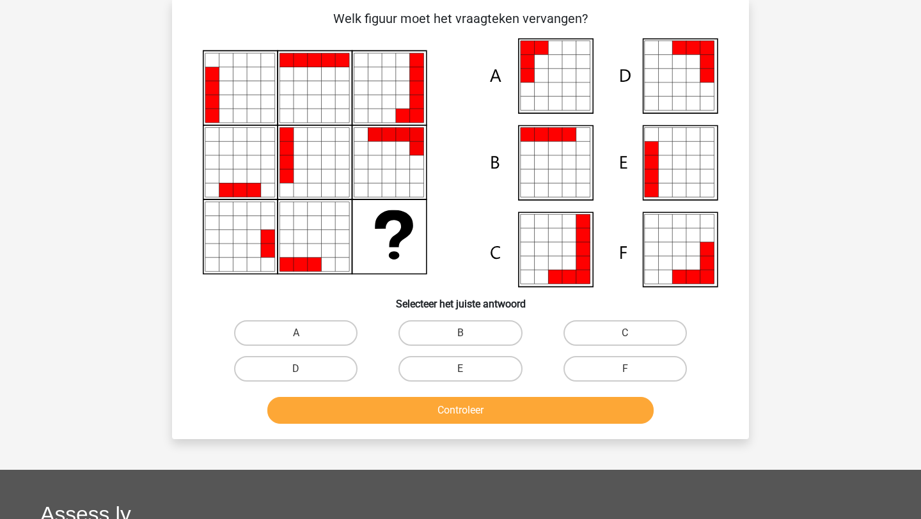
scroll to position [64, 0]
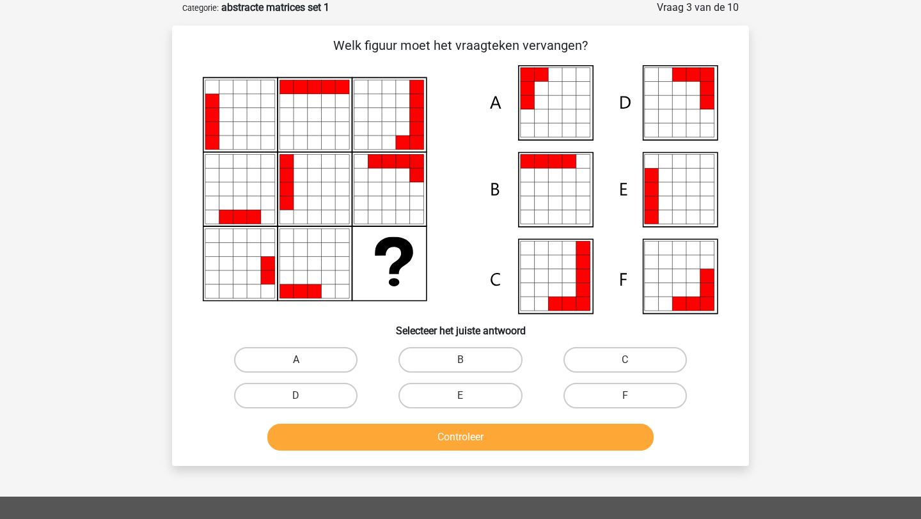
click at [328, 358] on label "A" at bounding box center [295, 360] width 123 height 26
click at [304, 360] on input "A" at bounding box center [300, 364] width 8 height 8
radio input "true"
click at [429, 431] on button "Controleer" at bounding box center [460, 437] width 387 height 27
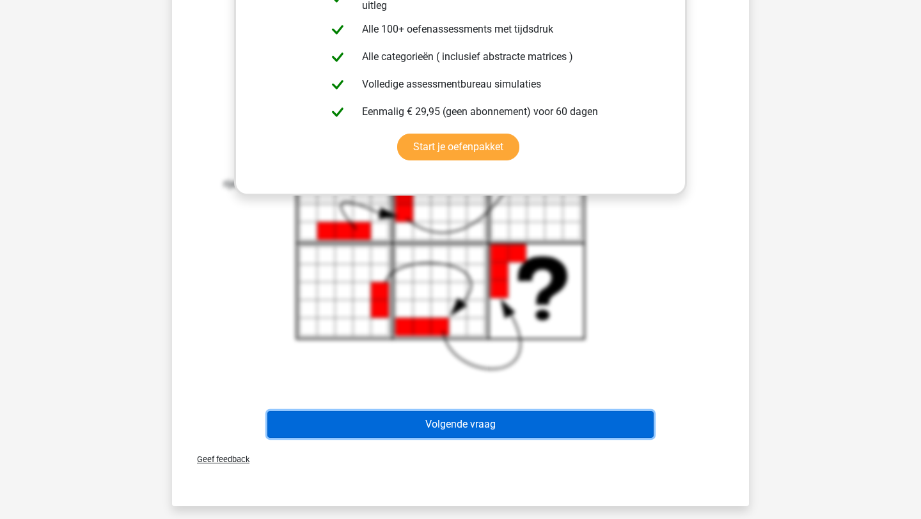
click at [442, 419] on button "Volgende vraag" at bounding box center [460, 424] width 387 height 27
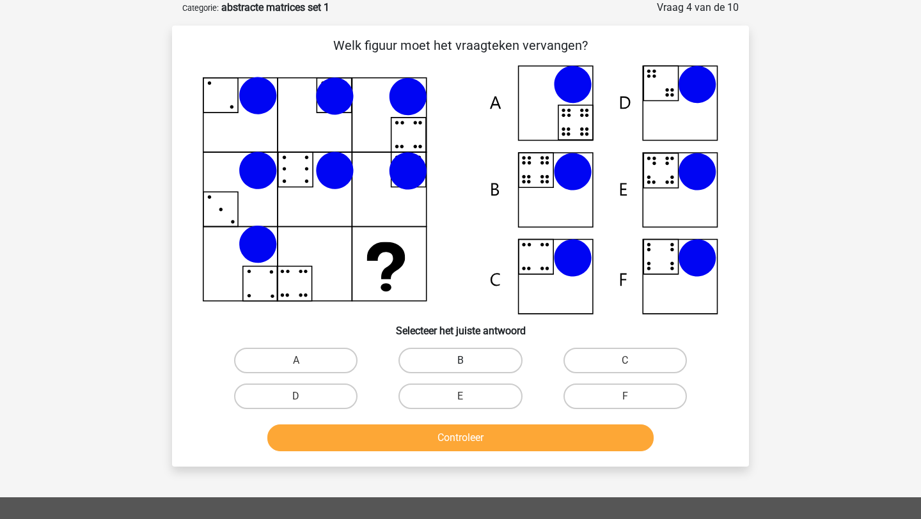
click at [451, 367] on label "B" at bounding box center [459, 361] width 123 height 26
click at [460, 367] on input "B" at bounding box center [464, 365] width 8 height 8
radio input "true"
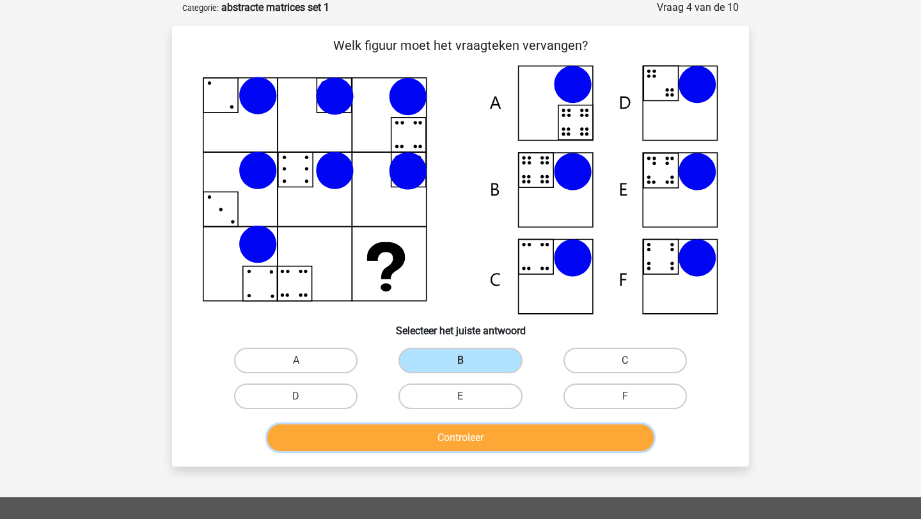
click at [450, 440] on button "Controleer" at bounding box center [460, 438] width 387 height 27
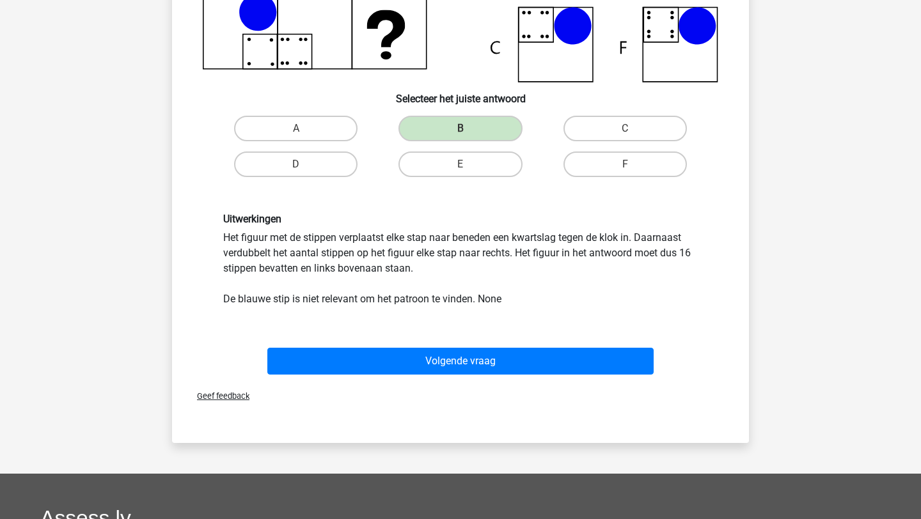
scroll to position [354, 0]
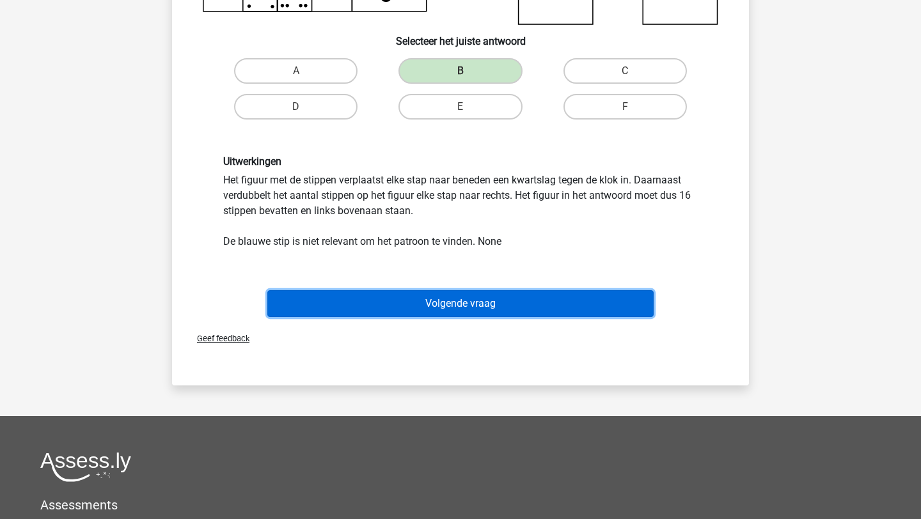
click at [462, 312] on button "Volgende vraag" at bounding box center [460, 303] width 387 height 27
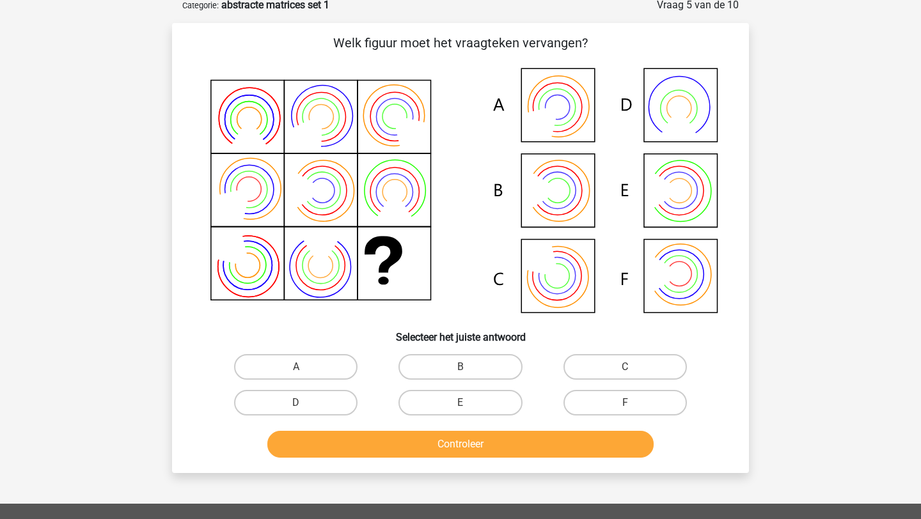
scroll to position [64, 0]
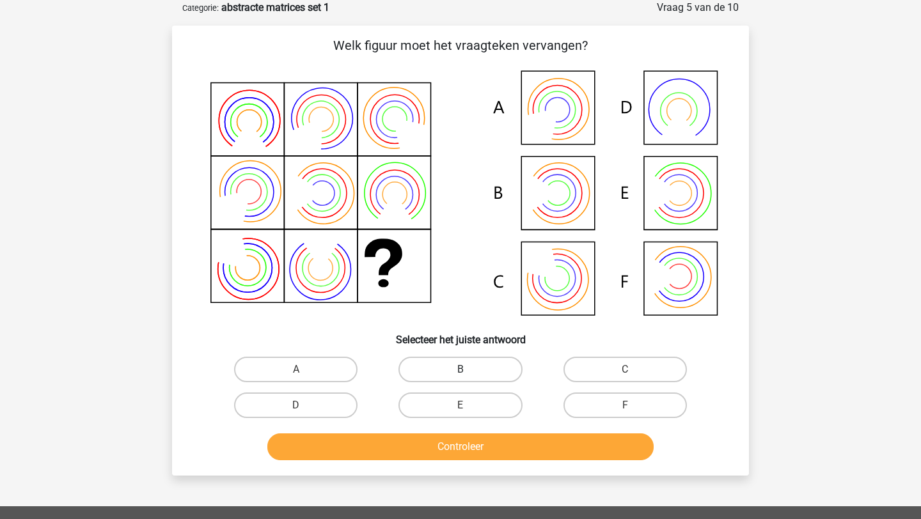
click at [439, 367] on label "B" at bounding box center [459, 370] width 123 height 26
click at [460, 370] on input "B" at bounding box center [464, 374] width 8 height 8
radio input "true"
click at [433, 446] on button "Controleer" at bounding box center [460, 446] width 387 height 27
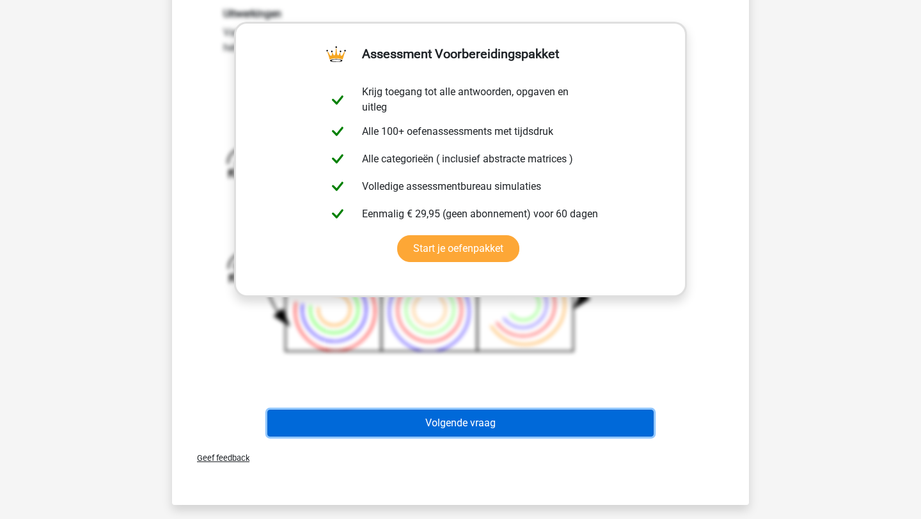
click at [451, 423] on button "Volgende vraag" at bounding box center [460, 423] width 387 height 27
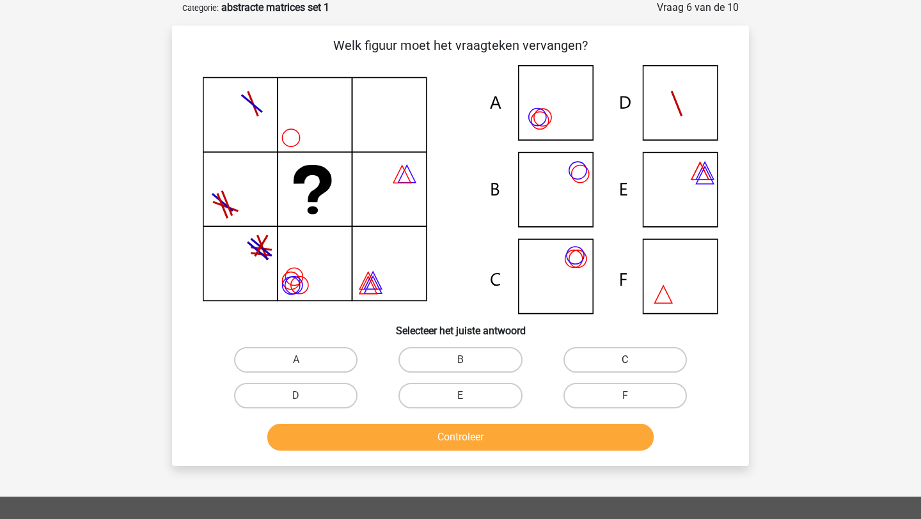
click at [589, 347] on label "C" at bounding box center [624, 360] width 123 height 26
click at [625, 360] on input "C" at bounding box center [629, 364] width 8 height 8
radio input "true"
click at [518, 428] on button "Controleer" at bounding box center [460, 437] width 387 height 27
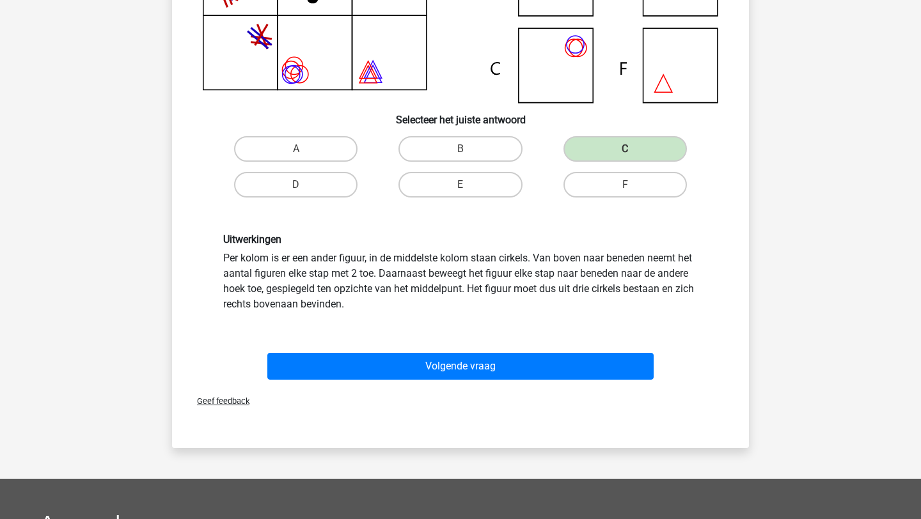
scroll to position [425, 0]
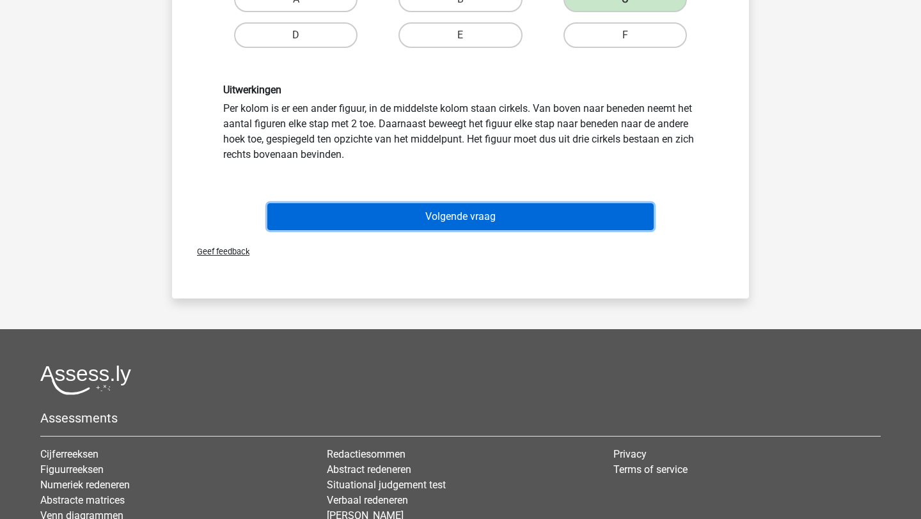
click at [466, 222] on button "Volgende vraag" at bounding box center [460, 216] width 387 height 27
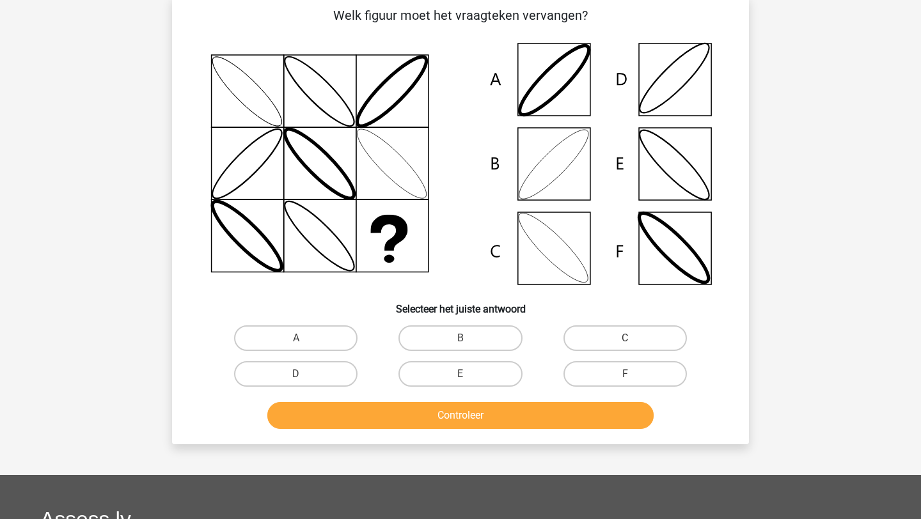
scroll to position [64, 0]
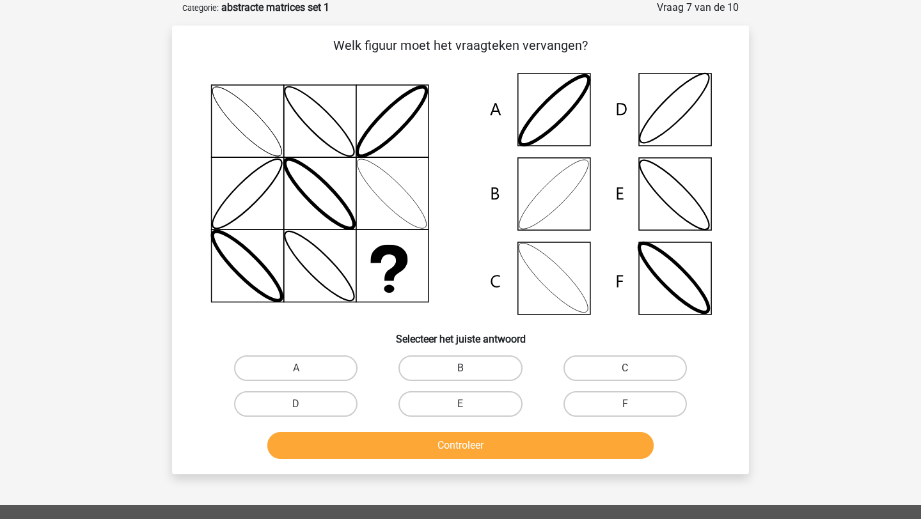
click at [441, 364] on label "B" at bounding box center [459, 368] width 123 height 26
click at [460, 368] on input "B" at bounding box center [464, 372] width 8 height 8
radio input "true"
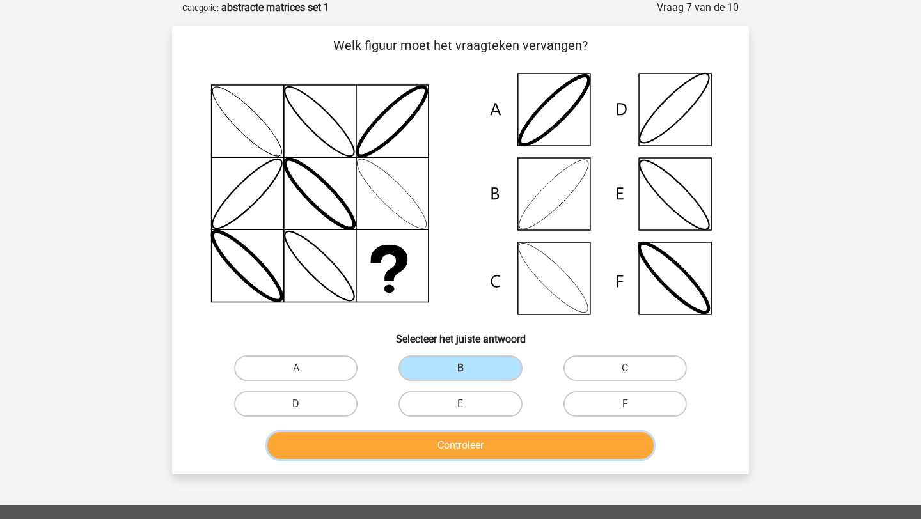
click at [473, 454] on button "Controleer" at bounding box center [460, 445] width 387 height 27
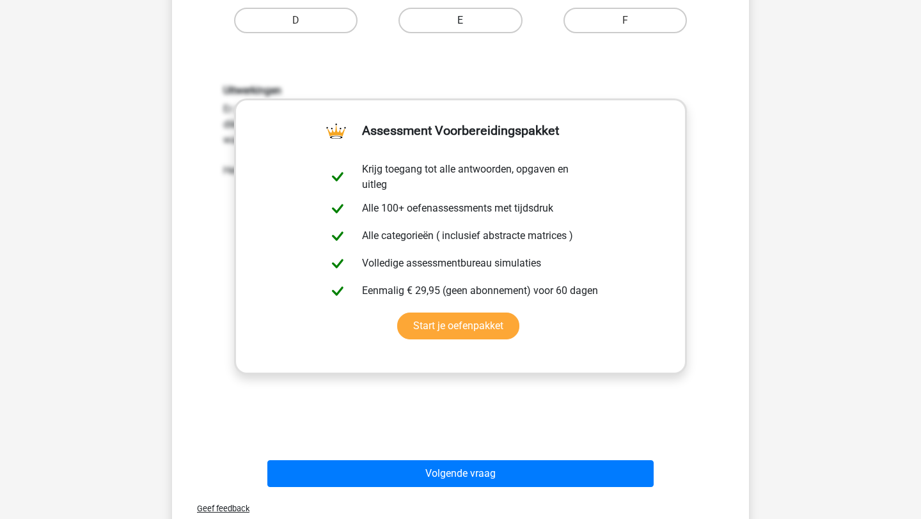
scroll to position [450, 0]
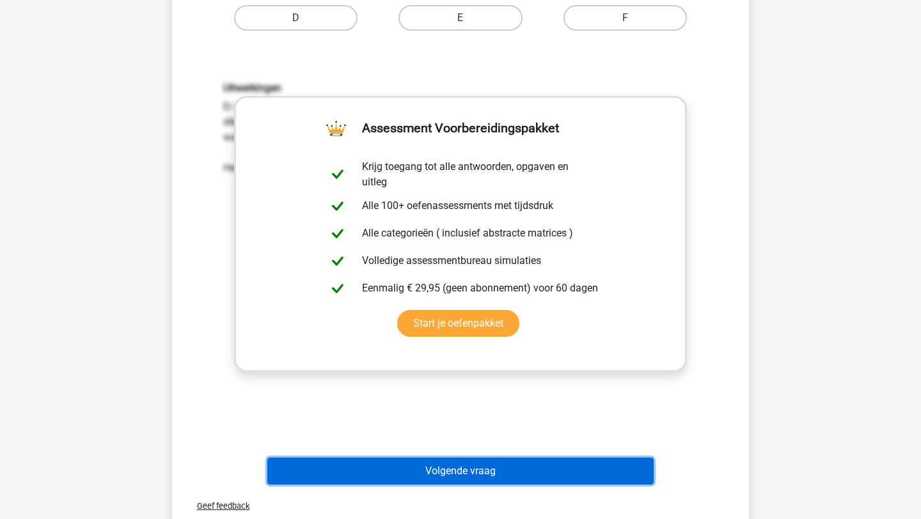
click at [473, 474] on button "Volgende vraag" at bounding box center [460, 471] width 387 height 27
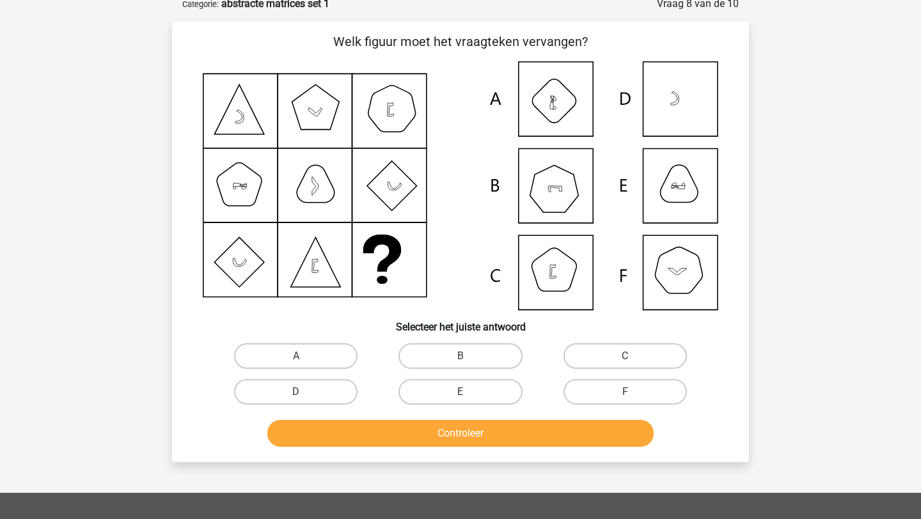
scroll to position [64, 0]
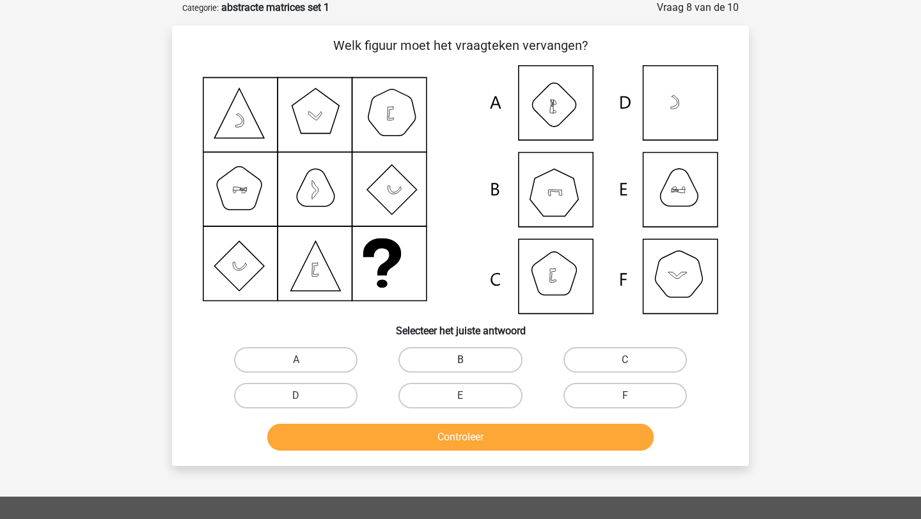
click at [446, 354] on label "B" at bounding box center [459, 360] width 123 height 26
click at [460, 360] on input "B" at bounding box center [464, 364] width 8 height 8
radio input "true"
click at [470, 432] on button "Controleer" at bounding box center [460, 437] width 387 height 27
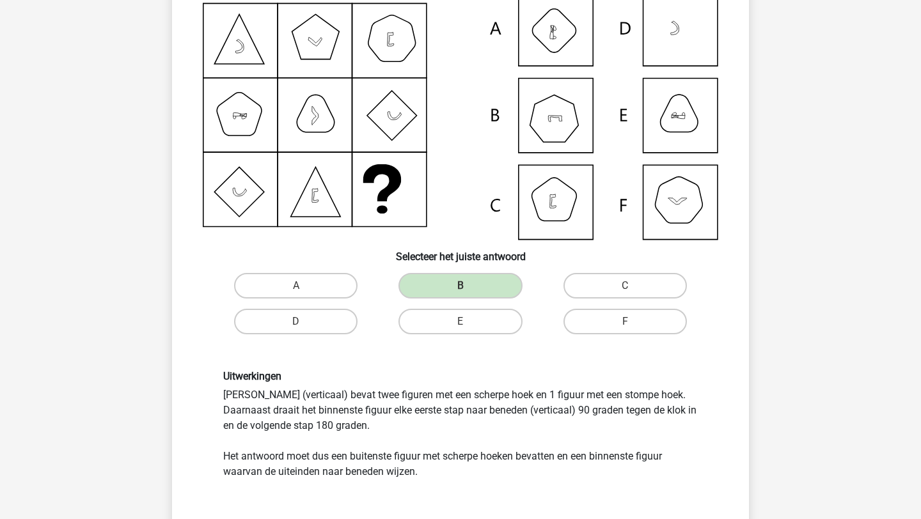
scroll to position [384, 0]
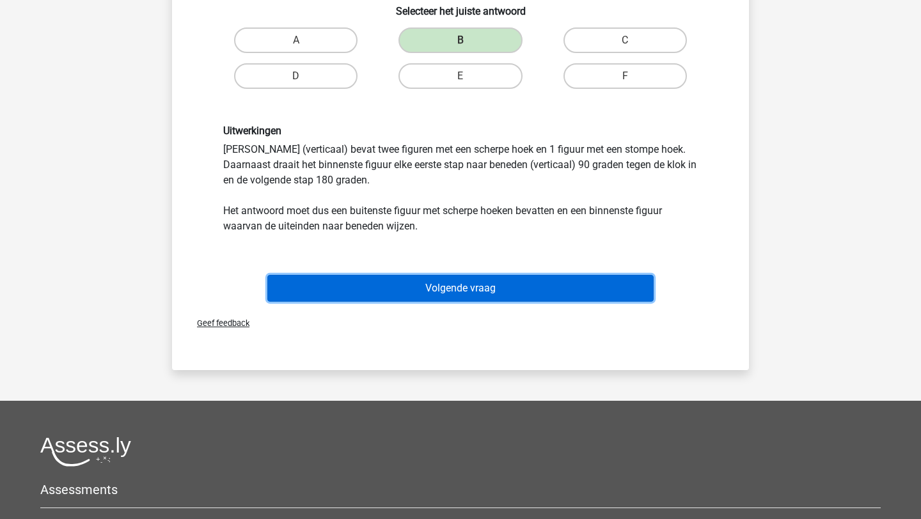
click at [480, 284] on button "Volgende vraag" at bounding box center [460, 288] width 387 height 27
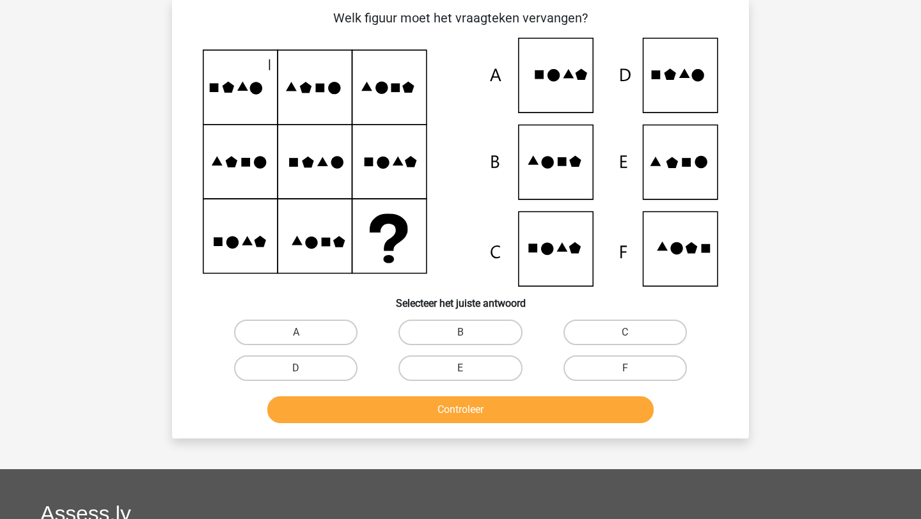
scroll to position [64, 0]
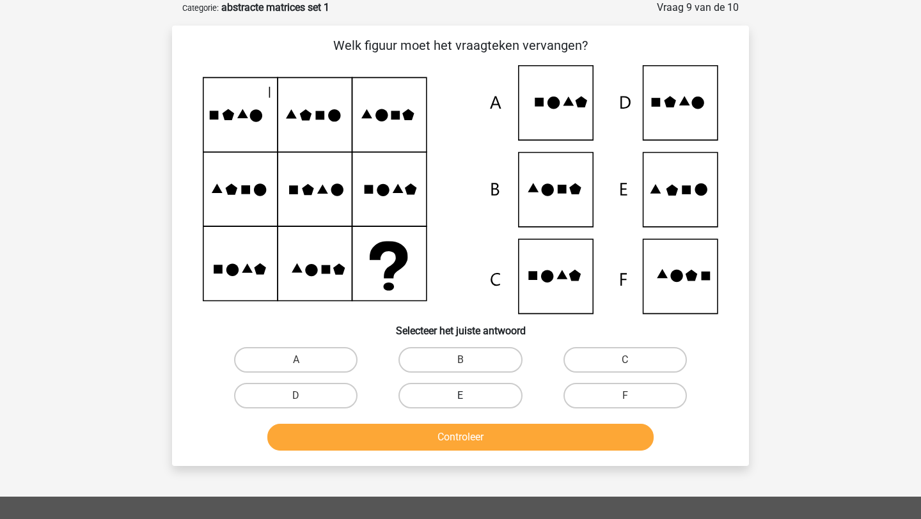
click at [476, 399] on label "E" at bounding box center [459, 396] width 123 height 26
click at [469, 399] on input "E" at bounding box center [464, 400] width 8 height 8
radio input "true"
click at [474, 429] on button "Controleer" at bounding box center [460, 437] width 387 height 27
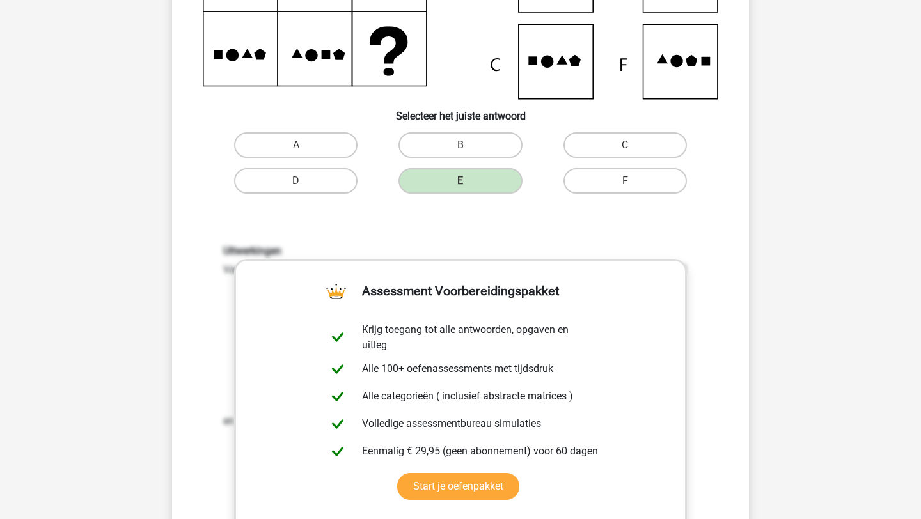
scroll to position [547, 0]
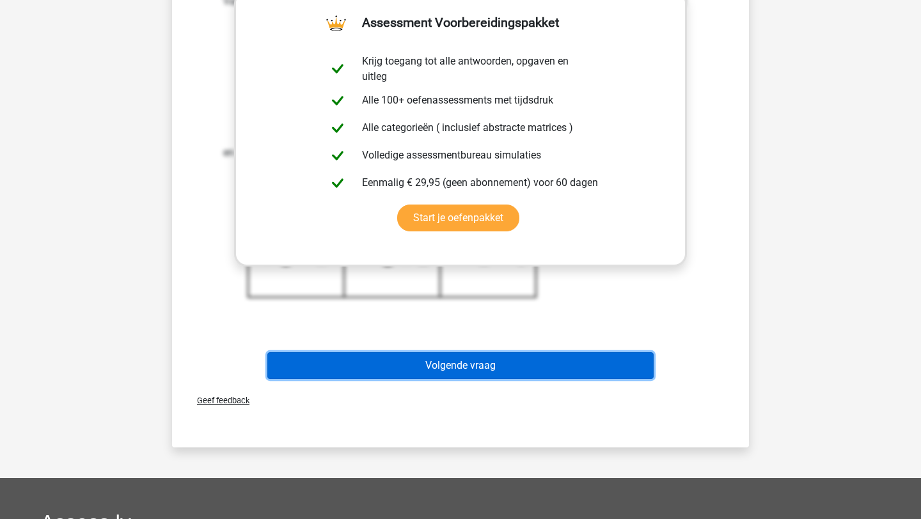
click at [497, 371] on button "Volgende vraag" at bounding box center [460, 365] width 387 height 27
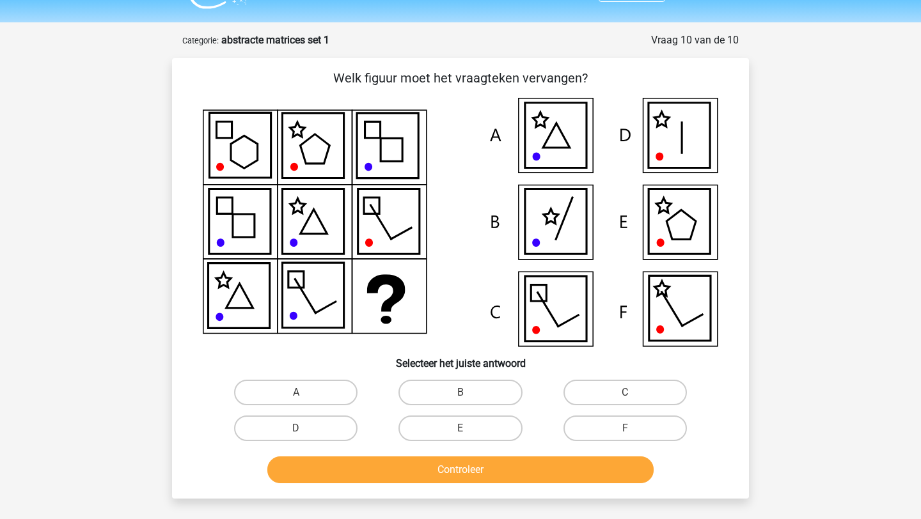
scroll to position [27, 0]
